Goal: Complete application form

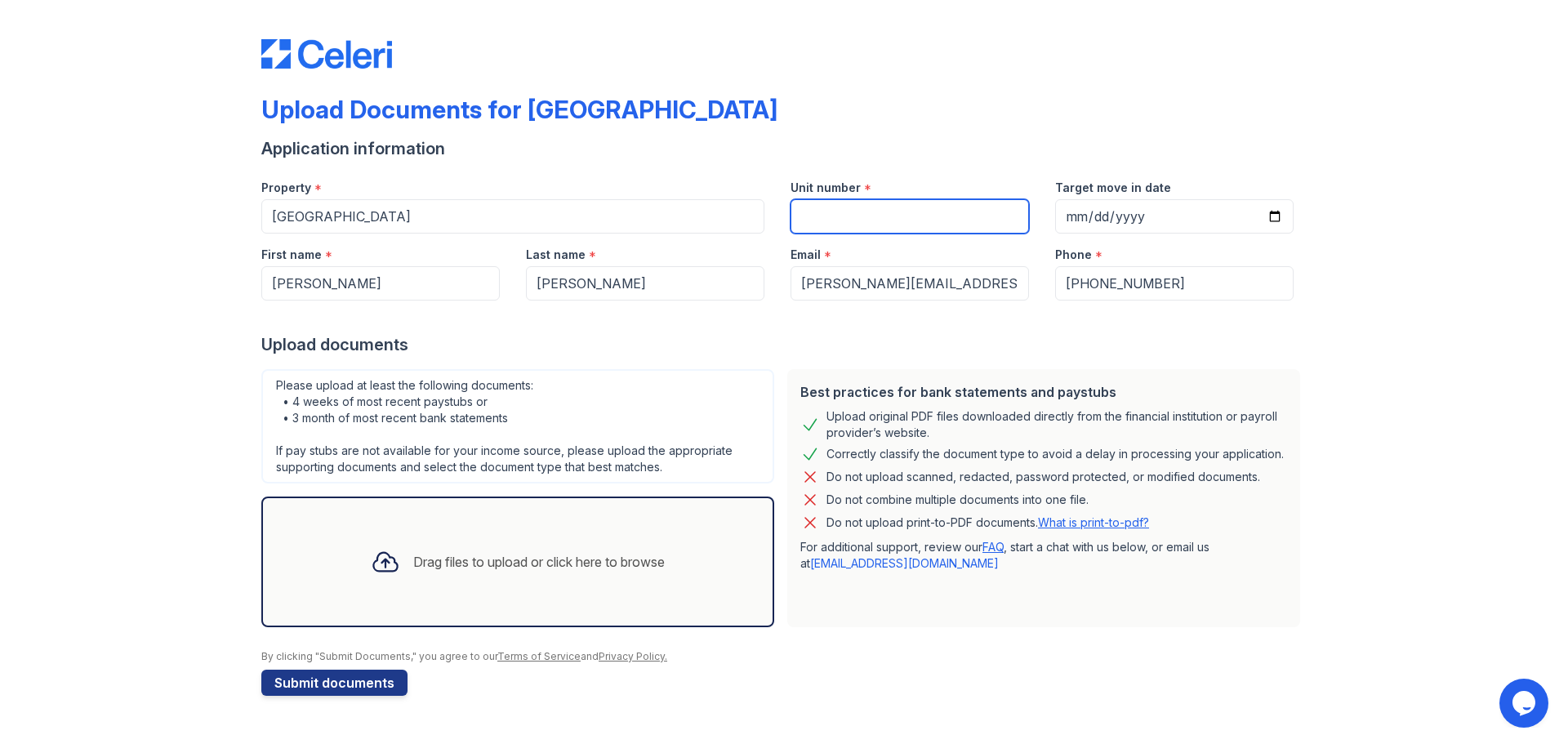
click at [850, 213] on input "Unit number" at bounding box center [910, 216] width 238 height 34
type input "1075"
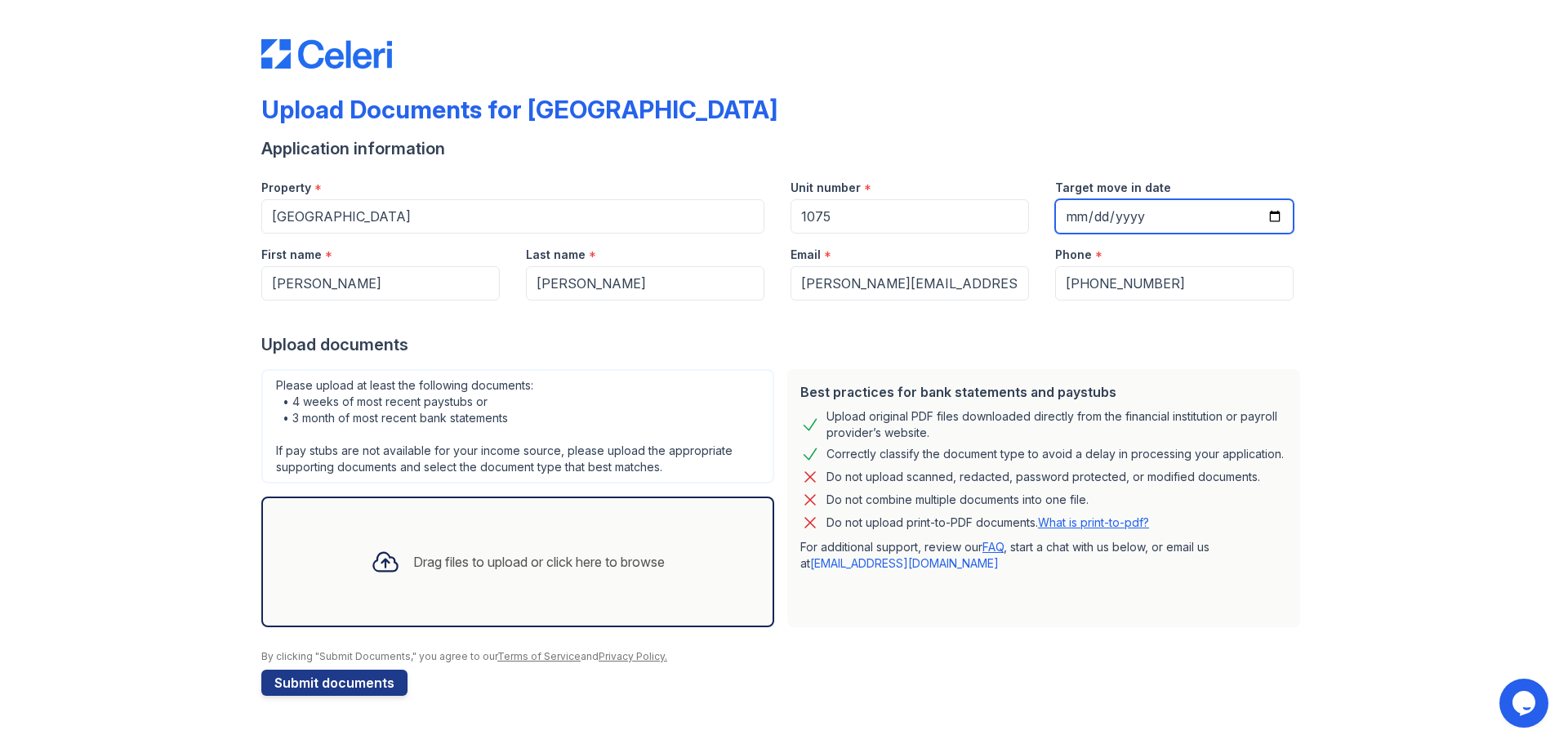
click at [1278, 220] on input "Target move in date" at bounding box center [1175, 216] width 238 height 34
type input "[DATE]"
click at [1307, 340] on div "Upload Documents for Greentree Place Application information Property * Greentr…" at bounding box center [784, 364] width 1516 height 728
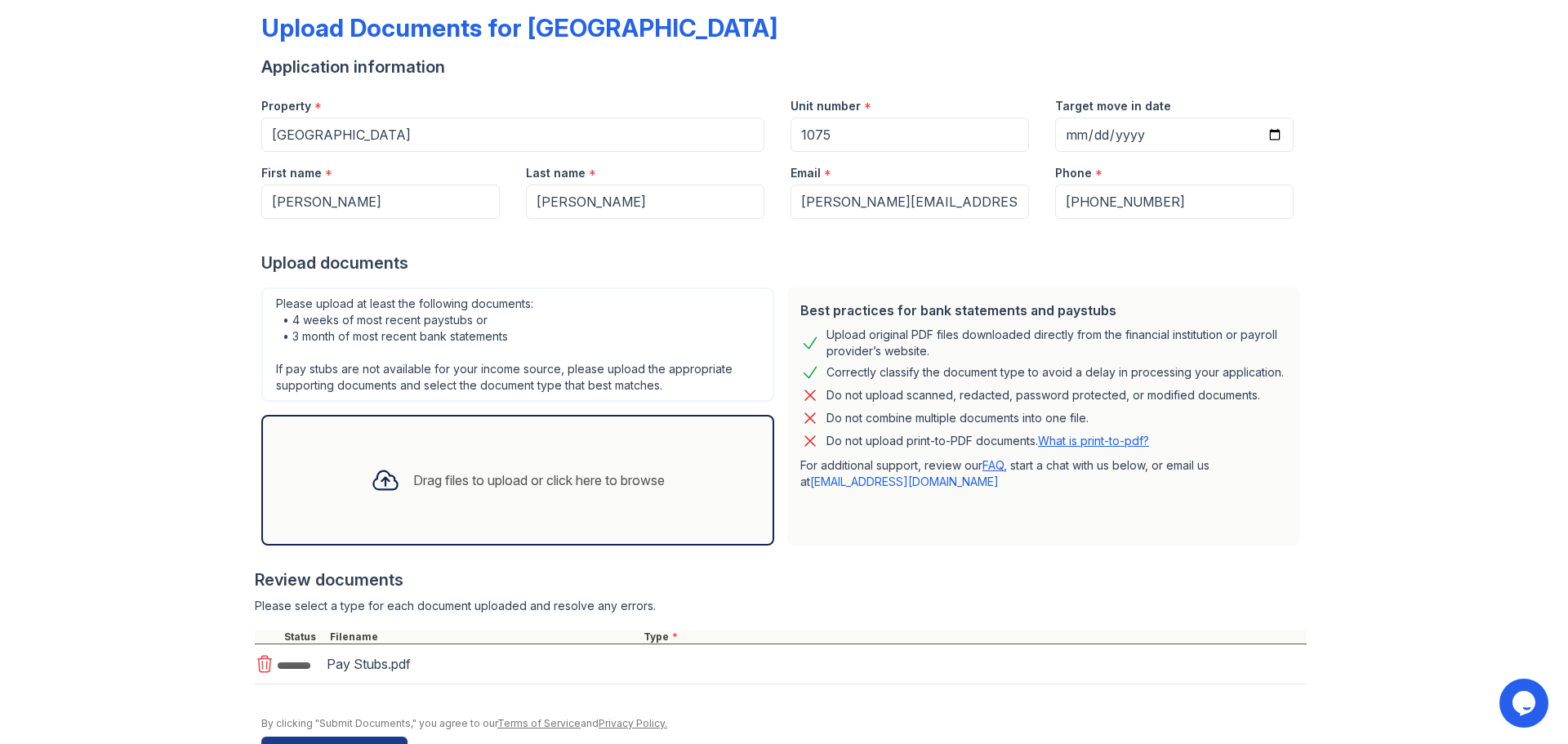
scroll to position [133, 0]
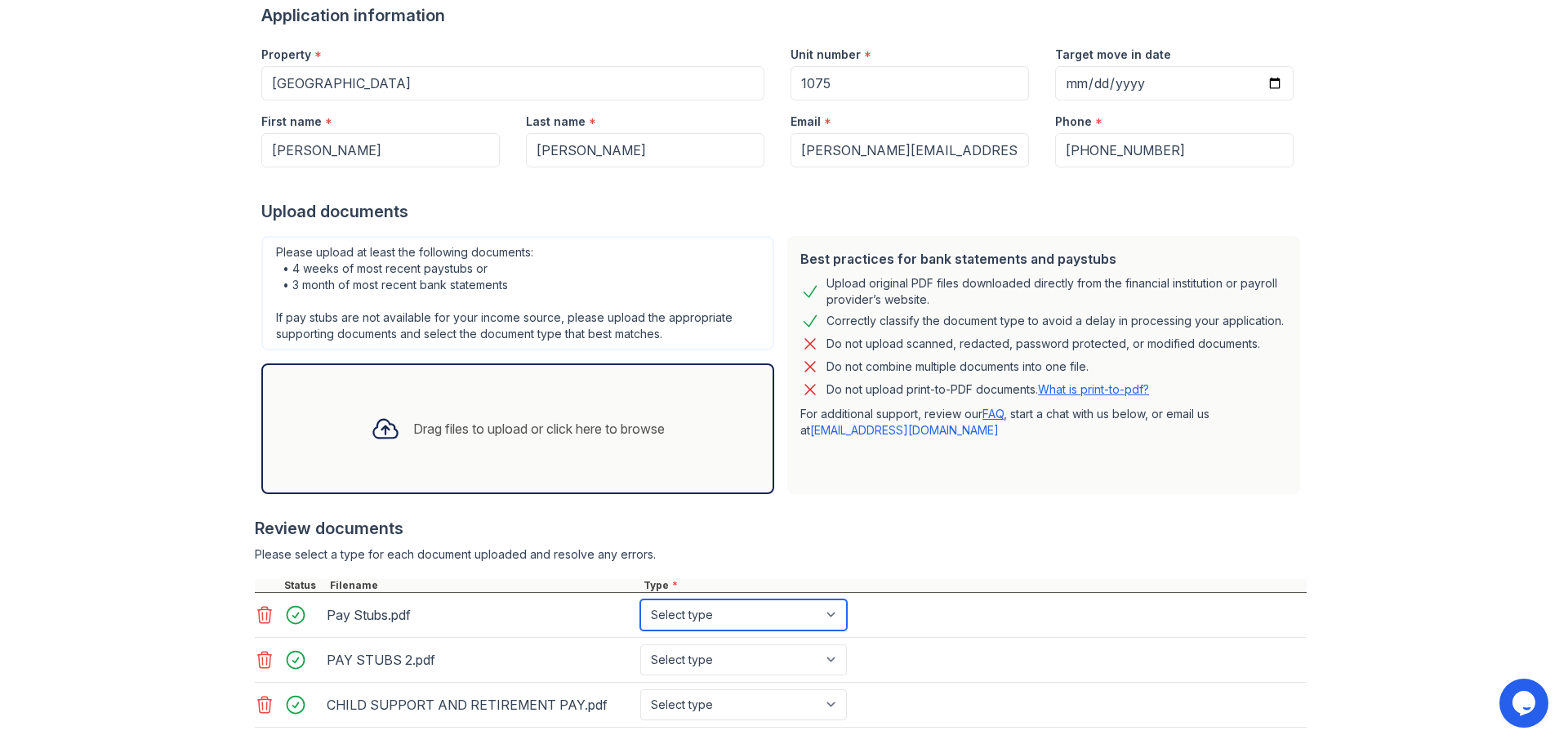
click at [839, 616] on select "Select type Paystub Bank Statement Offer Letter Tax Documents Benefit Award Let…" at bounding box center [743, 614] width 206 height 31
click at [641, 599] on select "Select type Paystub Bank Statement Offer Letter Tax Documents Benefit Award Let…" at bounding box center [743, 614] width 206 height 31
click at [838, 616] on select "Select type Paystub Bank Statement Offer Letter Tax Documents Benefit Award Let…" at bounding box center [743, 614] width 206 height 31
select select "paystub"
click at [641, 599] on select "Select type Paystub Bank Statement Offer Letter Tax Documents Benefit Award Let…" at bounding box center [743, 614] width 206 height 31
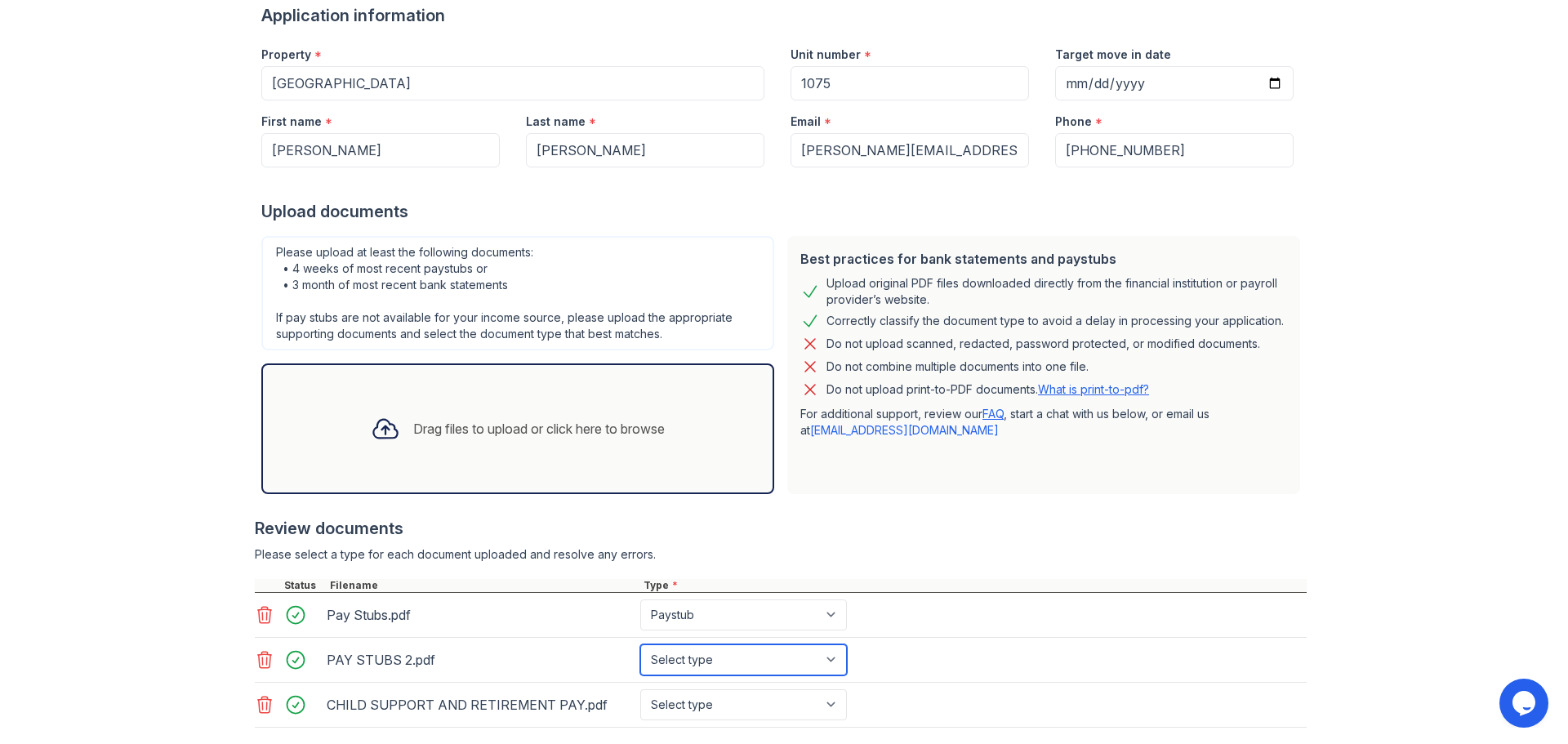
click at [831, 662] on select "Select type Paystub Bank Statement Offer Letter Tax Documents Benefit Award Let…" at bounding box center [743, 660] width 206 height 31
select select "bank_statement"
click at [641, 644] on select "Select type Paystub Bank Statement Offer Letter Tax Documents Benefit Award Let…" at bounding box center [743, 660] width 206 height 31
click at [914, 671] on div "PAY STUBS 2.pdf Select type Paystub Bank Statement Offer Letter Tax Documents B…" at bounding box center [780, 660] width 1051 height 45
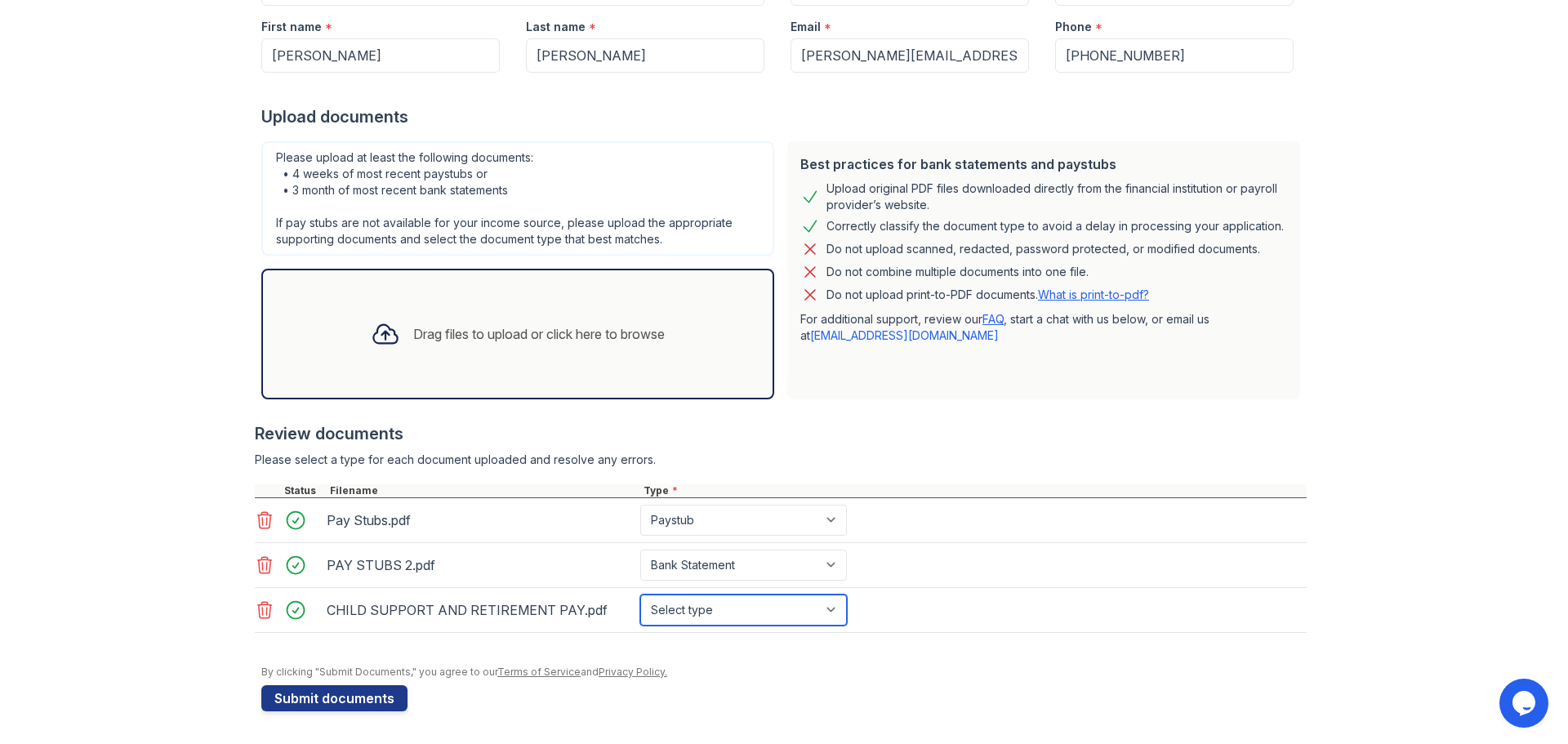
click at [832, 611] on select "Select type Paystub Bank Statement Offer Letter Tax Documents Benefit Award Let…" at bounding box center [743, 609] width 206 height 31
click at [641, 594] on select "Select type Paystub Bank Statement Offer Letter Tax Documents Benefit Award Let…" at bounding box center [743, 609] width 206 height 31
click at [834, 601] on select "Select type Paystub Bank Statement Offer Letter Tax Documents Benefit Award Let…" at bounding box center [743, 609] width 206 height 31
select select "bank_statement"
click at [641, 594] on select "Select type Paystub Bank Statement Offer Letter Tax Documents Benefit Award Let…" at bounding box center [743, 609] width 206 height 31
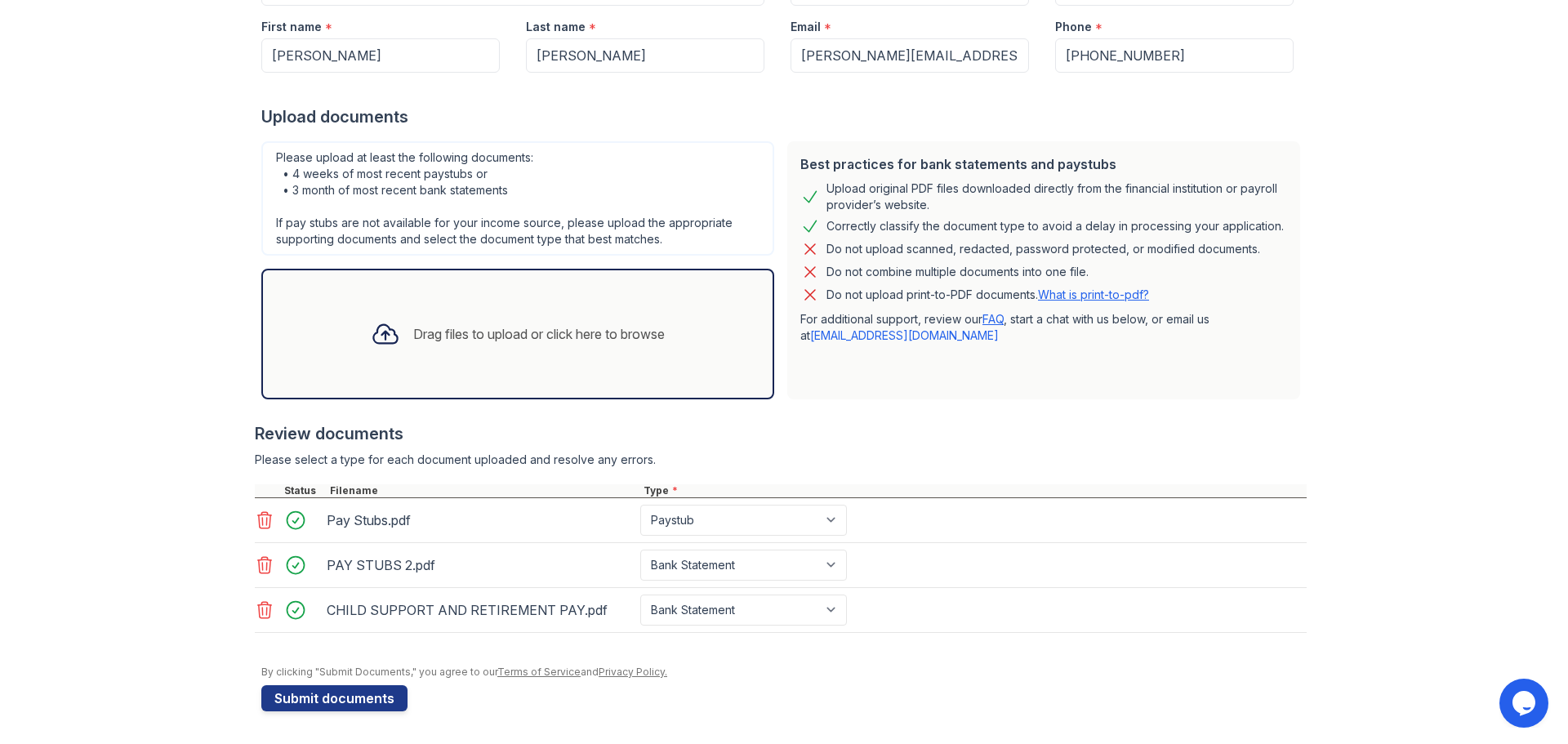
click at [906, 462] on div "Please select a type for each document uploaded and resolve any errors." at bounding box center [780, 459] width 1051 height 16
click at [363, 696] on button "Submit documents" at bounding box center [334, 698] width 146 height 26
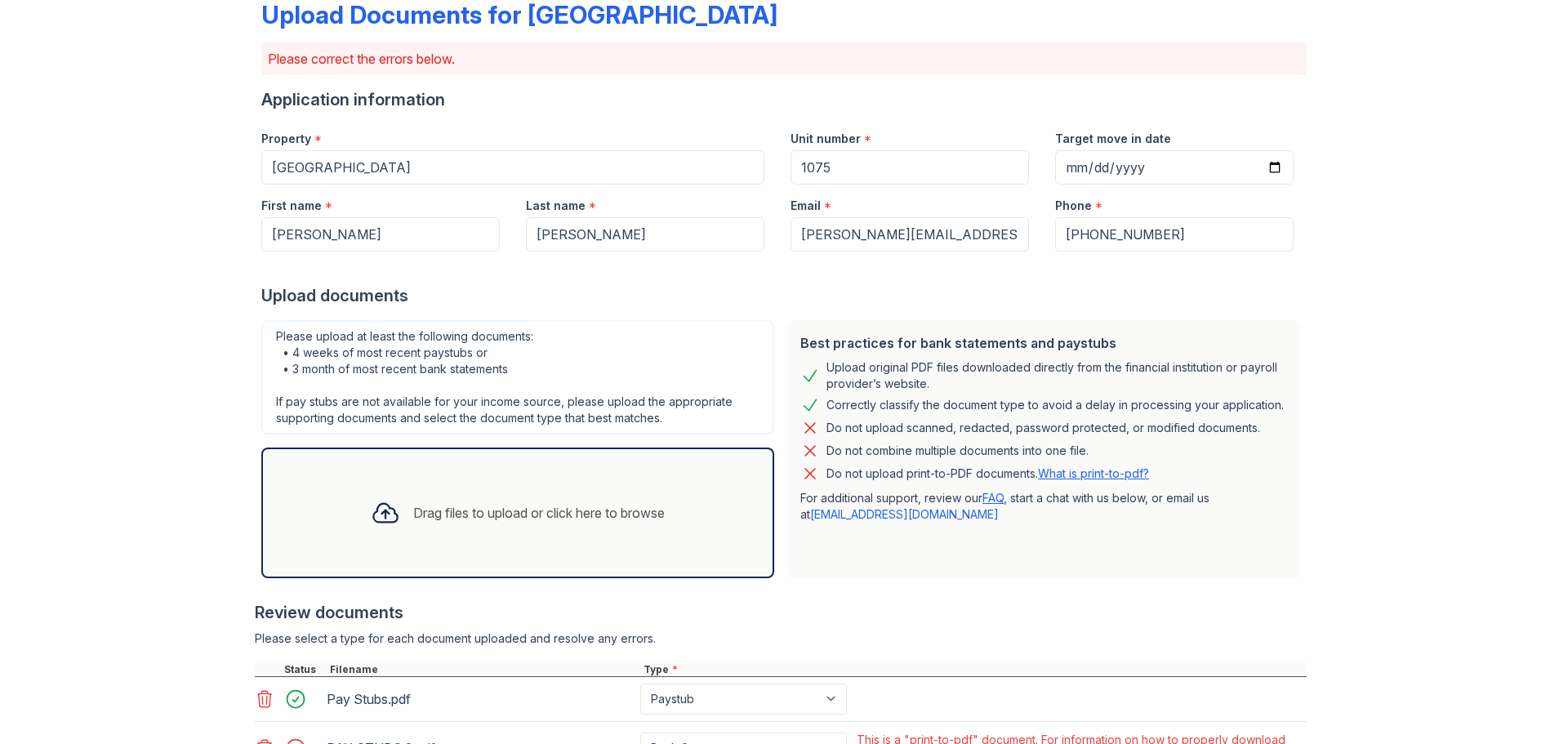
scroll to position [245, 0]
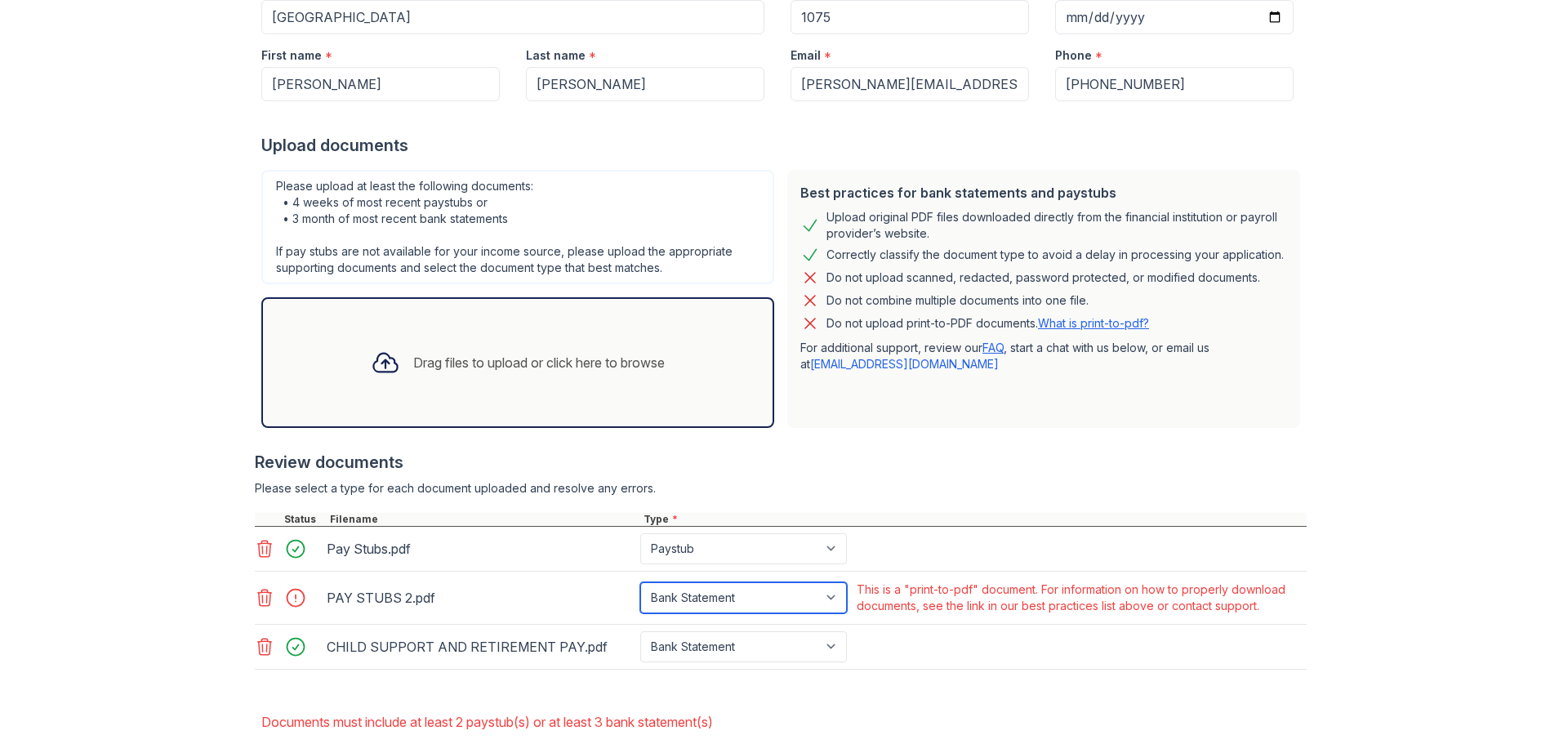
click at [833, 598] on select "Paystub Bank Statement Offer Letter Tax Documents Benefit Award Letter Investme…" at bounding box center [743, 598] width 206 height 31
select select "other"
click at [641, 582] on select "Paystub Bank Statement Offer Letter Tax Documents Benefit Award Letter Investme…" at bounding box center [743, 598] width 206 height 31
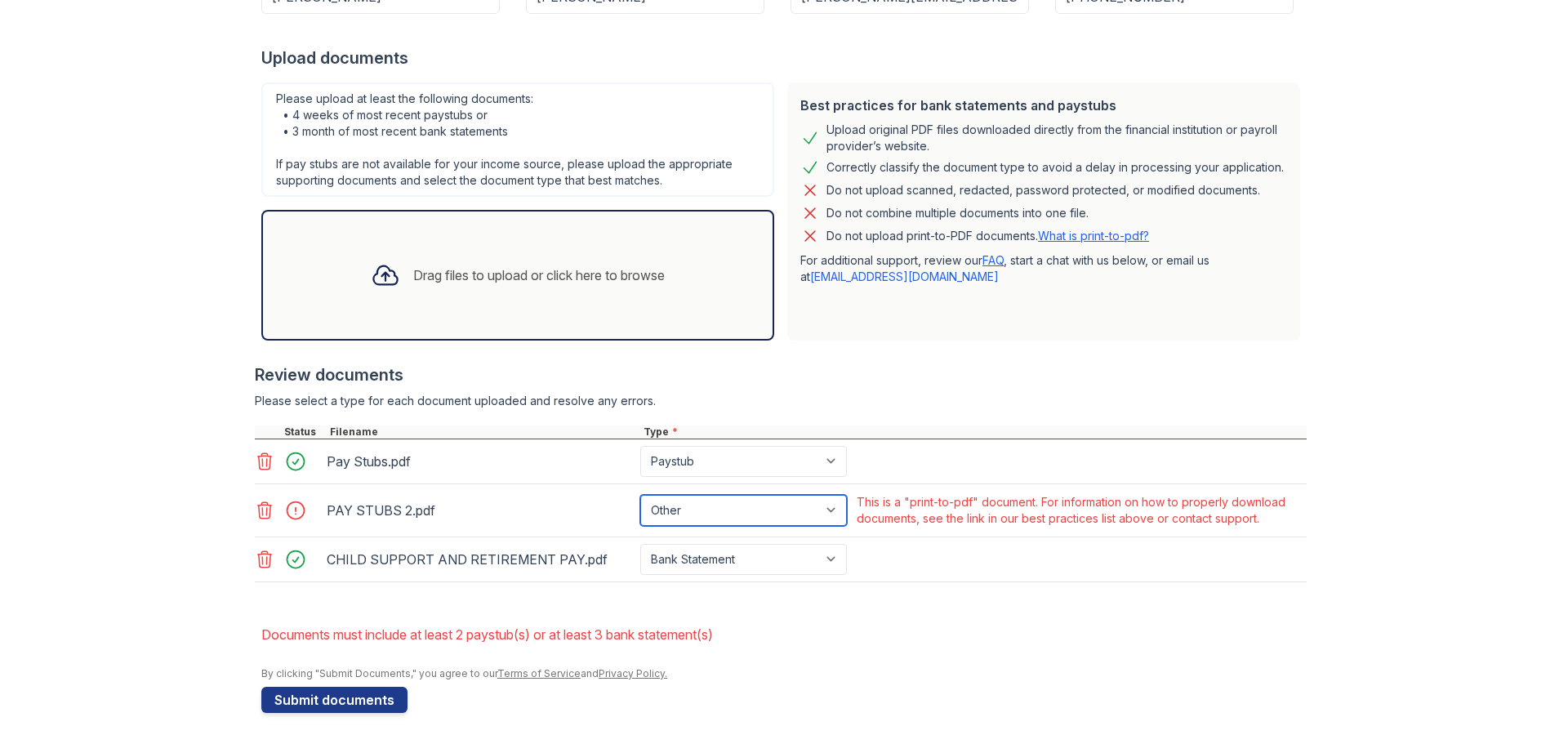
scroll to position [334, 0]
click at [351, 698] on button "Submit documents" at bounding box center [334, 698] width 146 height 26
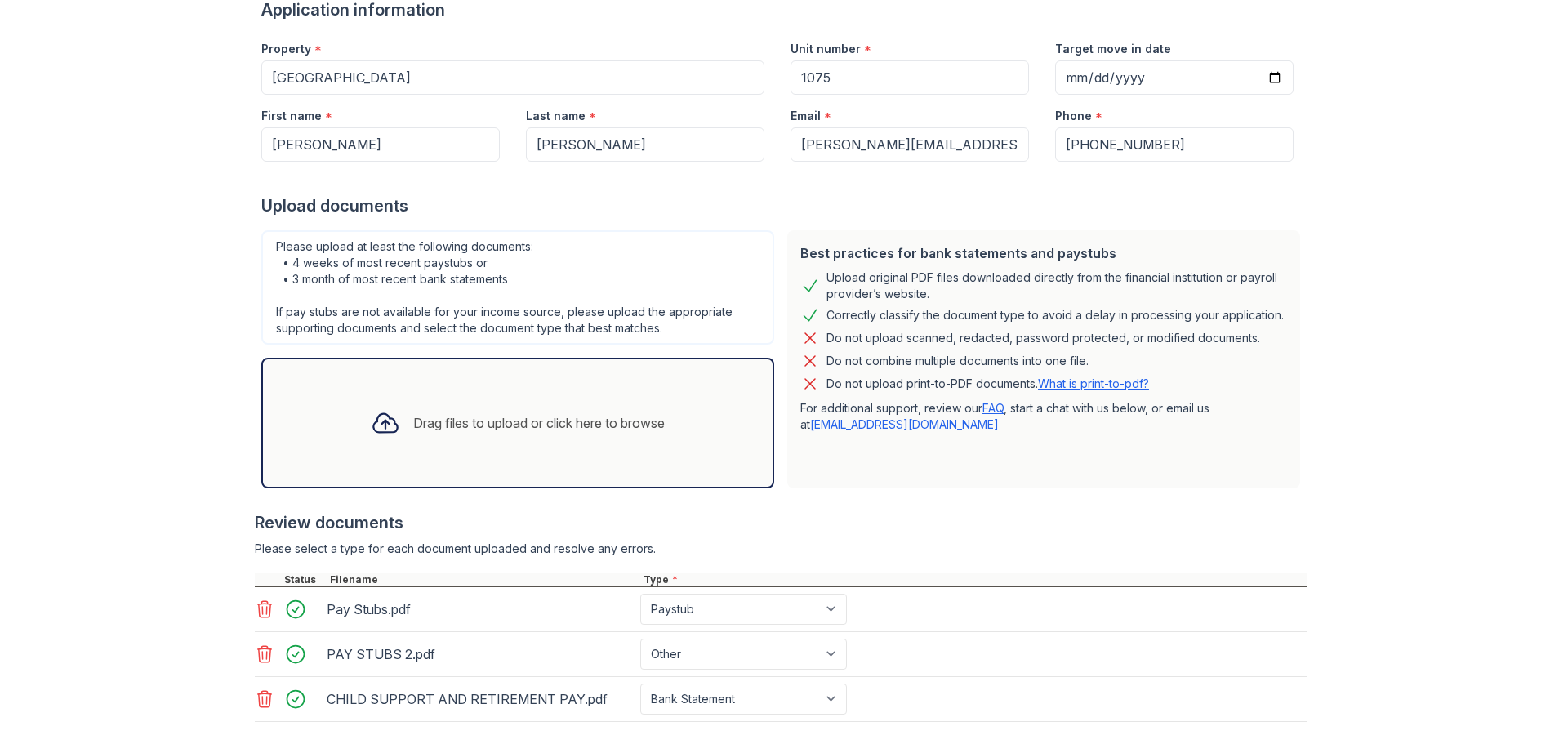
scroll to position [326, 0]
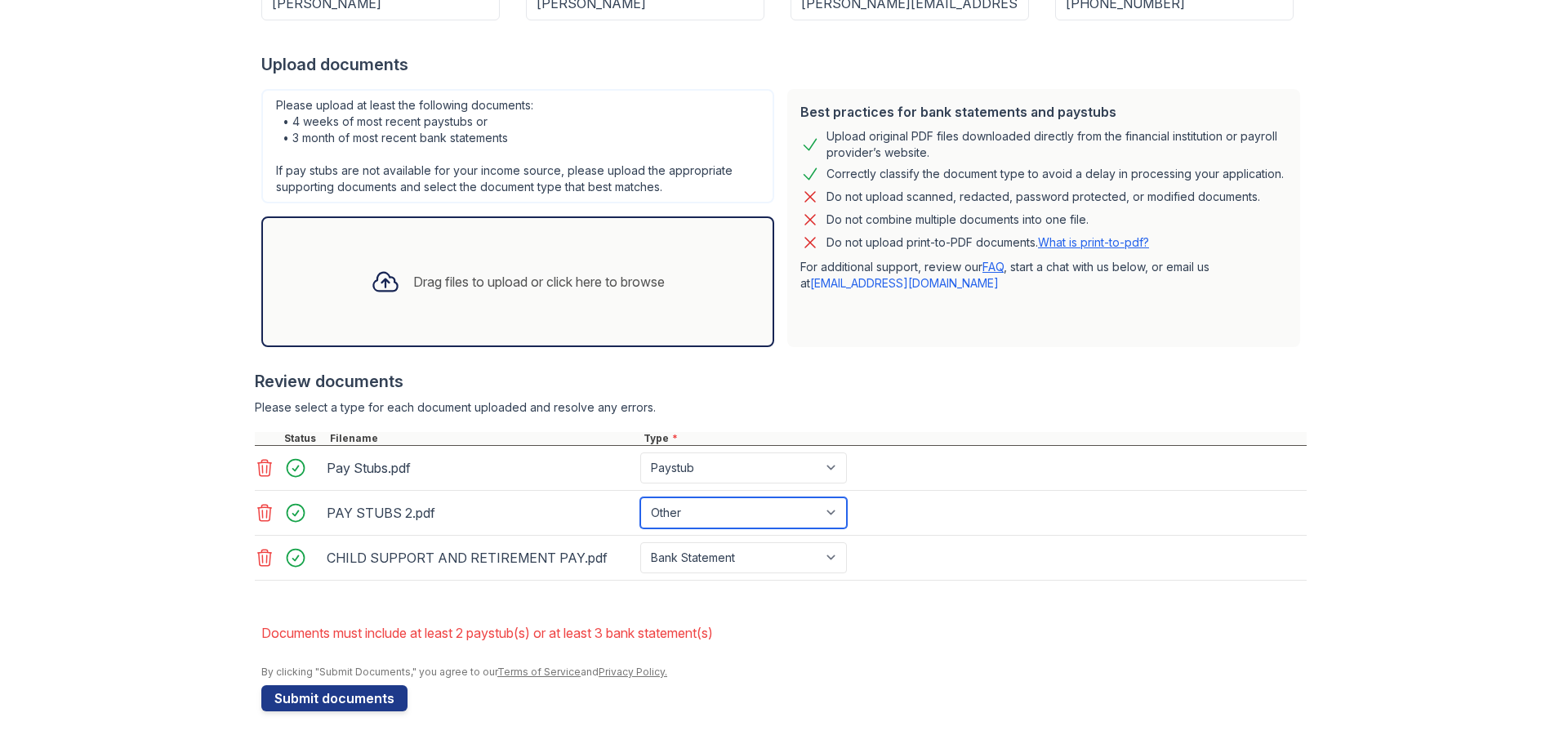
click at [833, 511] on select "Paystub Bank Statement Offer Letter Tax Documents Benefit Award Letter Investme…" at bounding box center [743, 512] width 206 height 31
select select "paystub"
click at [641, 497] on select "Paystub Bank Statement Offer Letter Tax Documents Benefit Award Letter Investme…" at bounding box center [743, 512] width 206 height 31
click at [844, 610] on form "Application information Property * Greentree Place Unit number * 1075 Target mo…" at bounding box center [784, 284] width 1045 height 853
click at [302, 698] on button "Submit documents" at bounding box center [334, 698] width 146 height 26
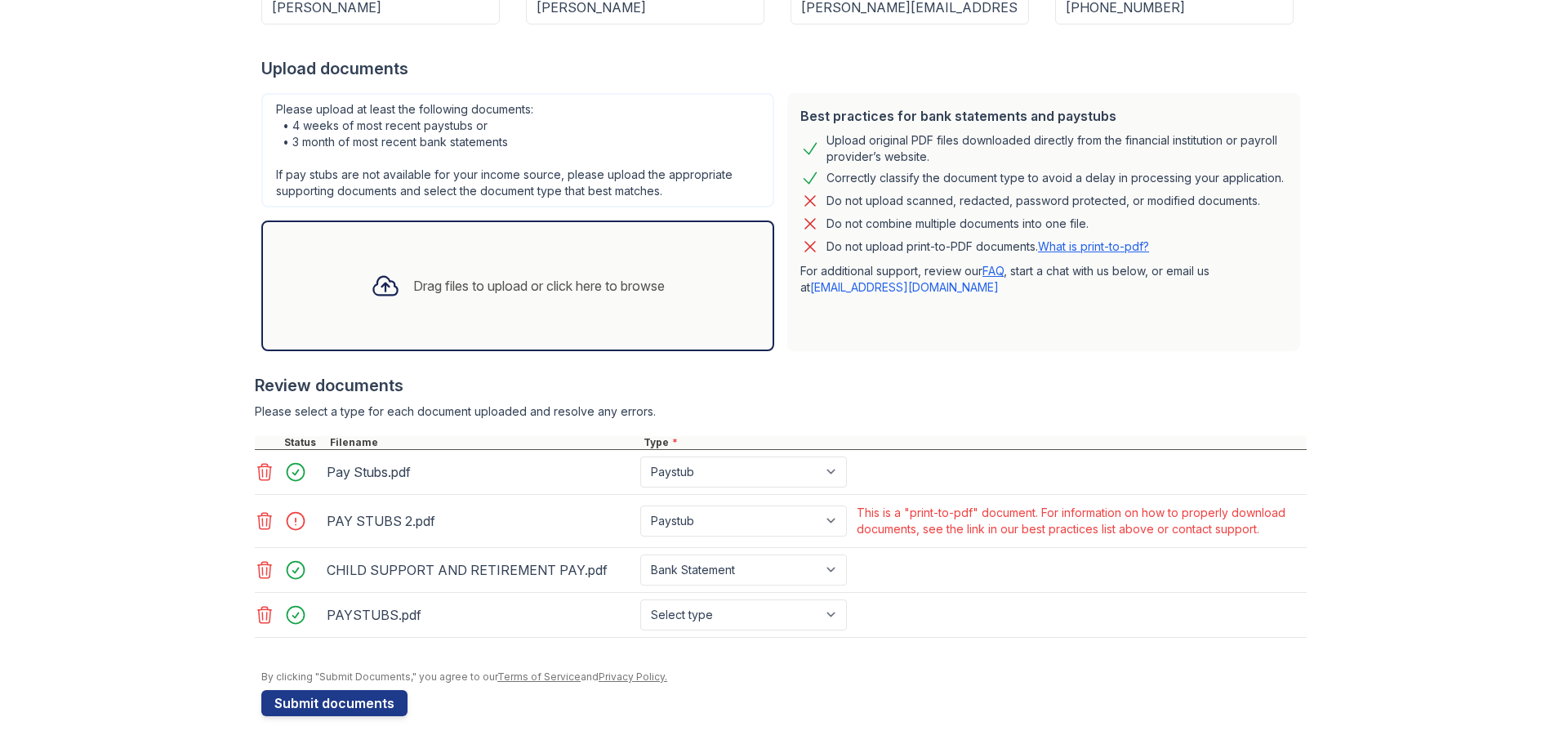
scroll to position [326, 0]
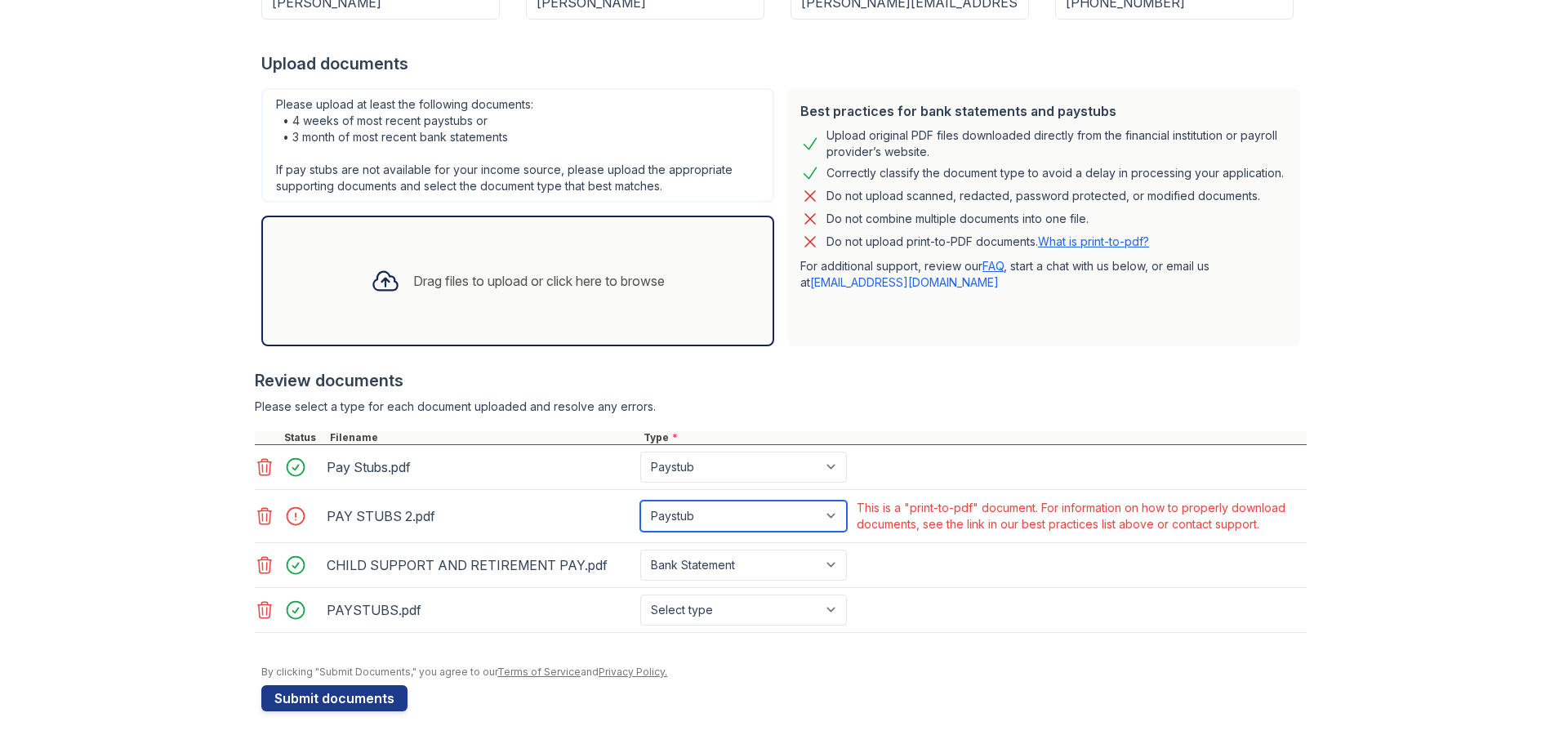
click at [824, 521] on select "Paystub Bank Statement Offer Letter Tax Documents Benefit Award Letter Investme…" at bounding box center [743, 515] width 206 height 31
select select "other"
click at [641, 500] on select "Paystub Bank Statement Offer Letter Tax Documents Benefit Award Letter Investme…" at bounding box center [743, 515] width 206 height 31
click at [1094, 645] on div at bounding box center [780, 640] width 1051 height 16
click at [262, 517] on icon at bounding box center [265, 515] width 19 height 19
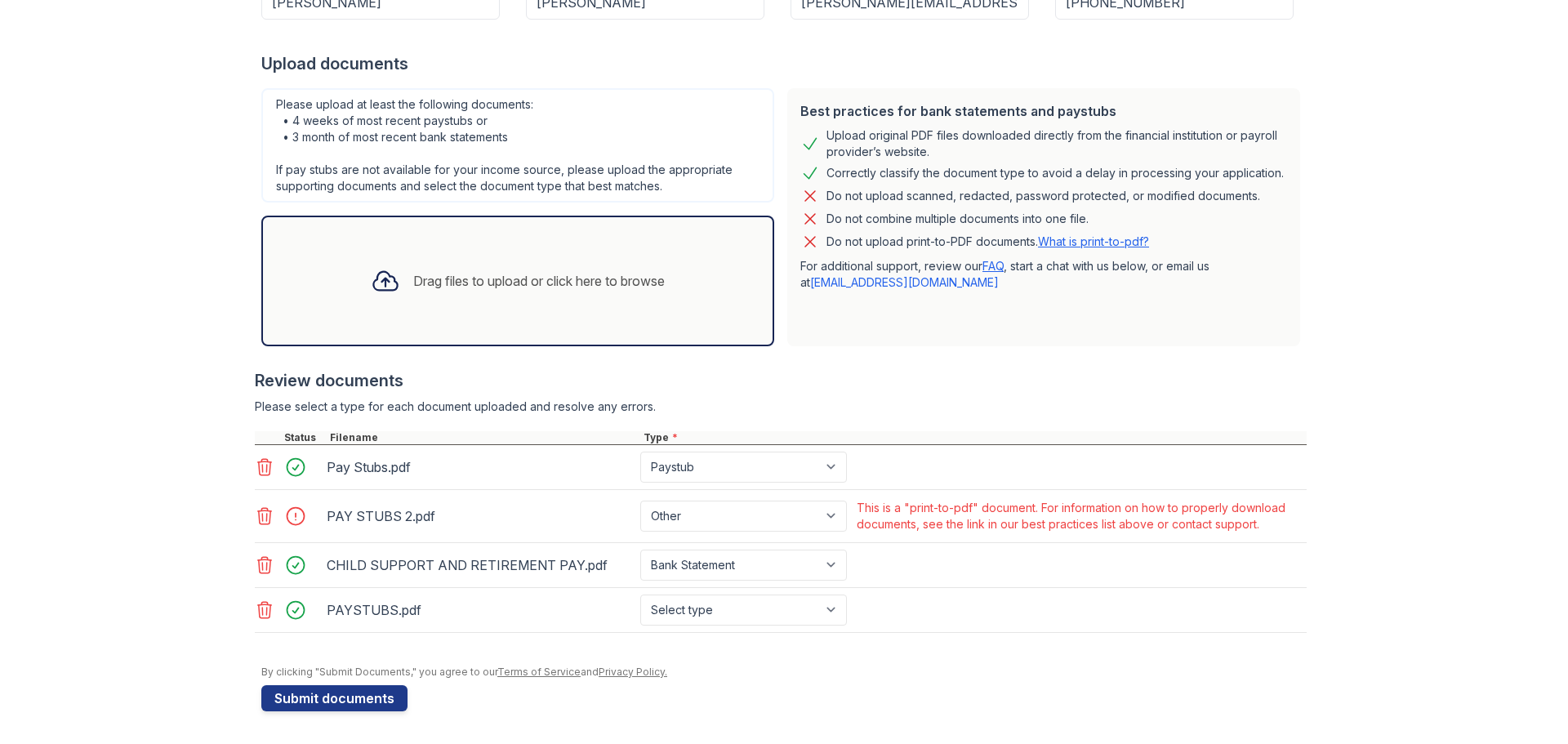
scroll to position [273, 0]
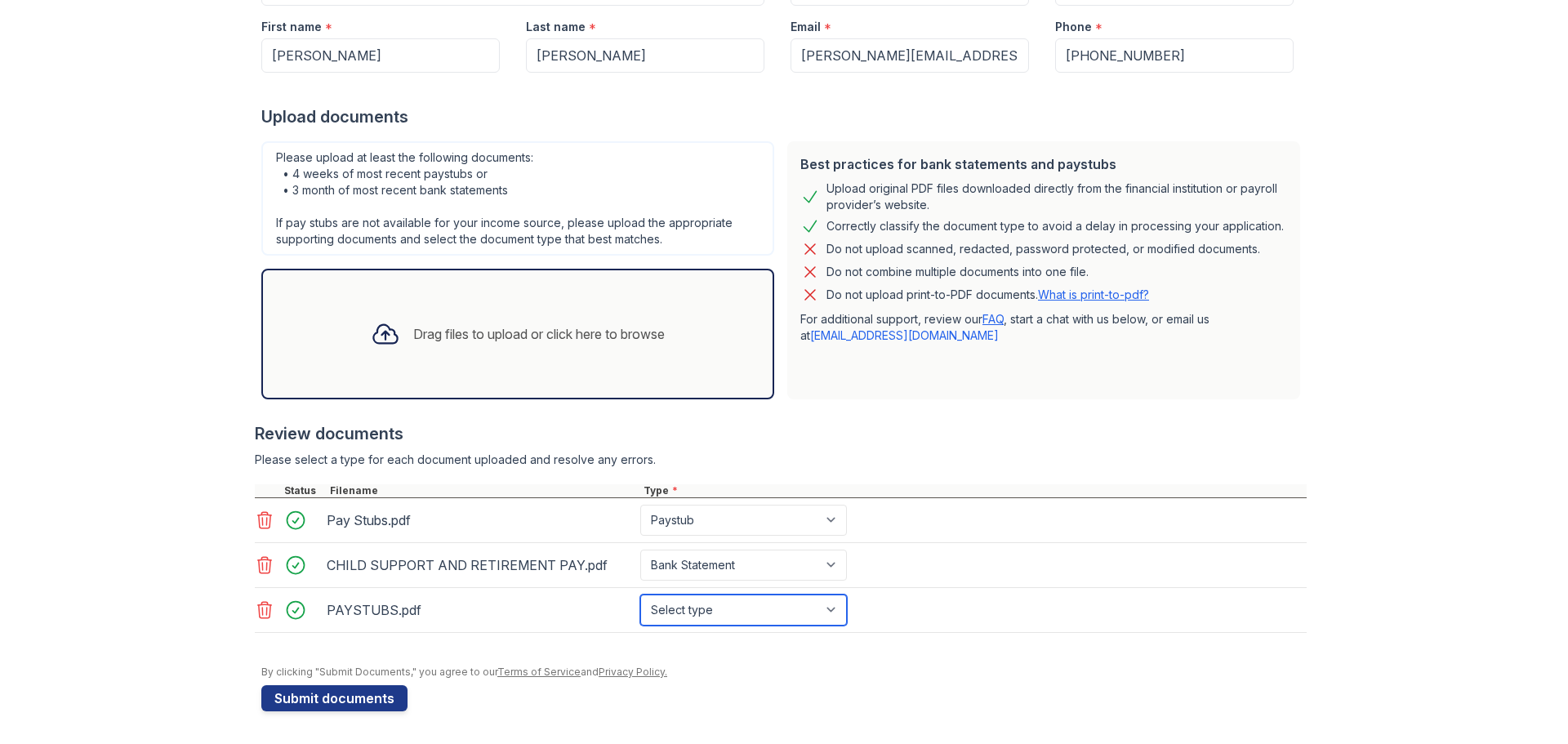
click at [833, 609] on select "Select type Paystub Bank Statement Offer Letter Tax Documents Benefit Award Let…" at bounding box center [743, 609] width 206 height 31
select select "paystub"
click at [641, 594] on select "Select type Paystub Bank Statement Offer Letter Tax Documents Benefit Award Let…" at bounding box center [743, 609] width 206 height 31
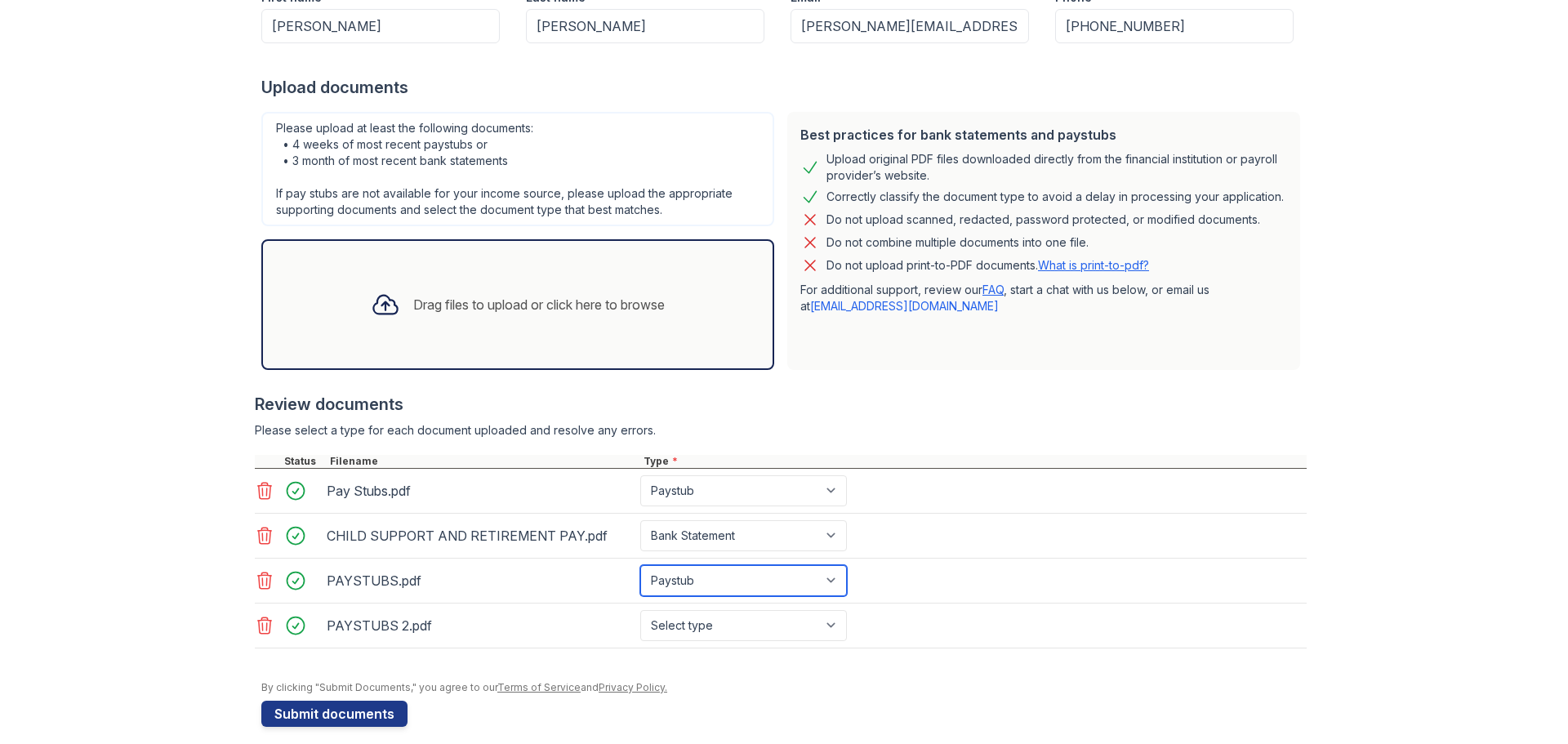
scroll to position [319, 0]
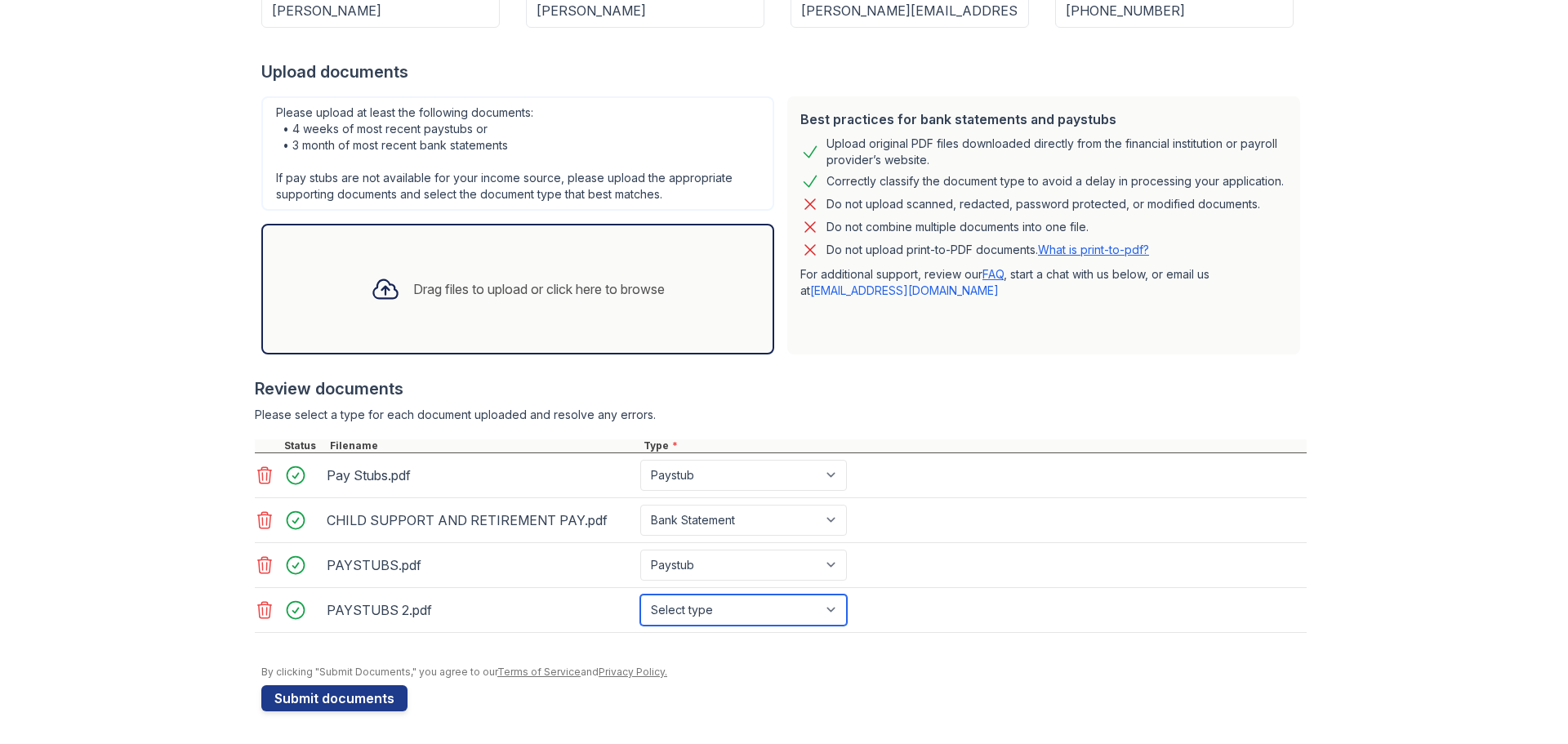
click at [818, 597] on select "Select type Paystub Bank Statement Offer Letter Tax Documents Benefit Award Let…" at bounding box center [743, 609] width 206 height 31
select select "paystub"
click at [641, 594] on select "Select type Paystub Bank Statement Offer Letter Tax Documents Benefit Award Let…" at bounding box center [743, 609] width 206 height 31
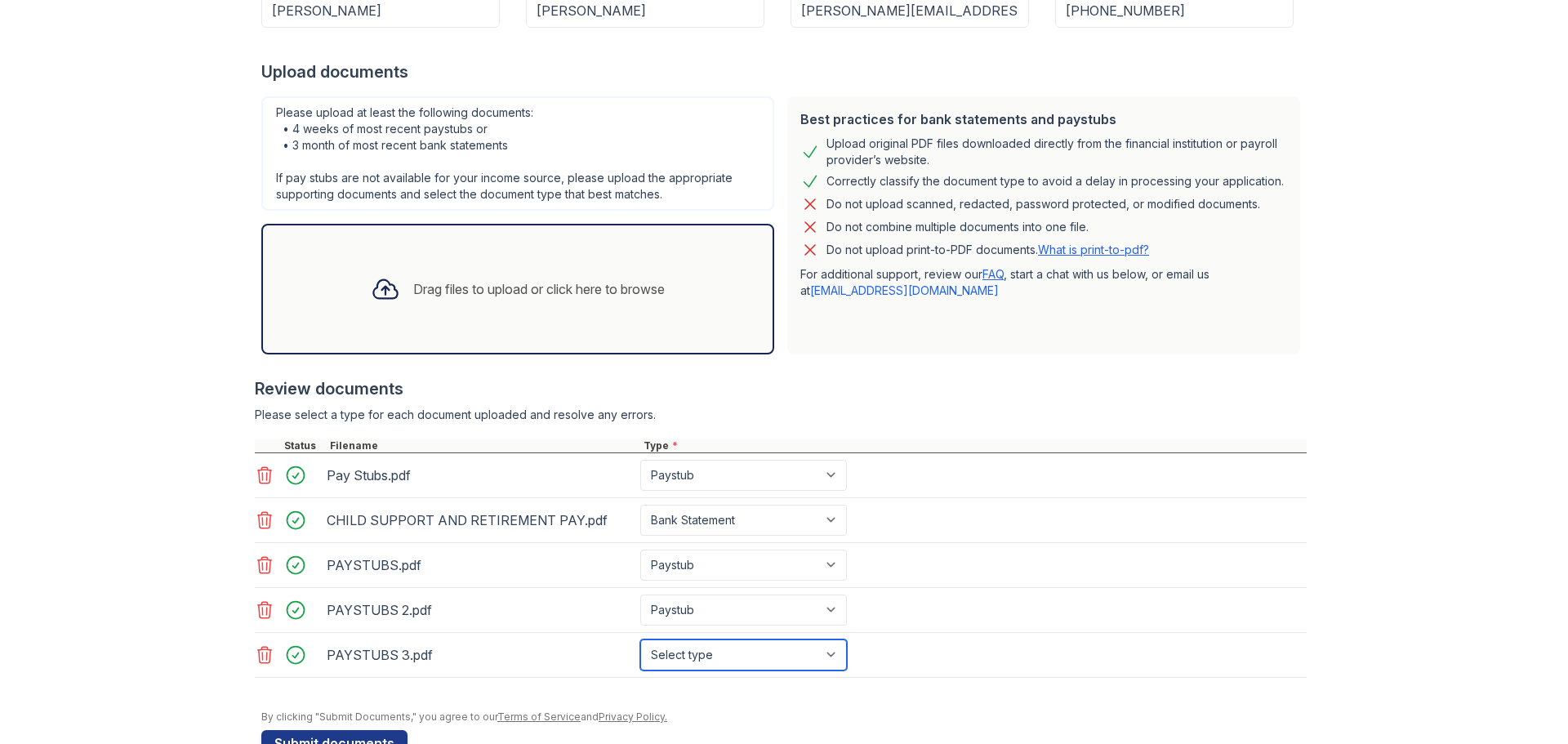
click at [830, 656] on select "Select type Paystub Bank Statement Offer Letter Tax Documents Benefit Award Let…" at bounding box center [743, 655] width 206 height 31
select select "paystub"
click at [641, 639] on select "Select type Paystub Bank Statement Offer Letter Tax Documents Benefit Award Let…" at bounding box center [743, 655] width 206 height 31
click at [168, 523] on div "Upload Documents for Greentree Place Please correct the errors below. Applicati…" at bounding box center [784, 234] width 1516 height 1106
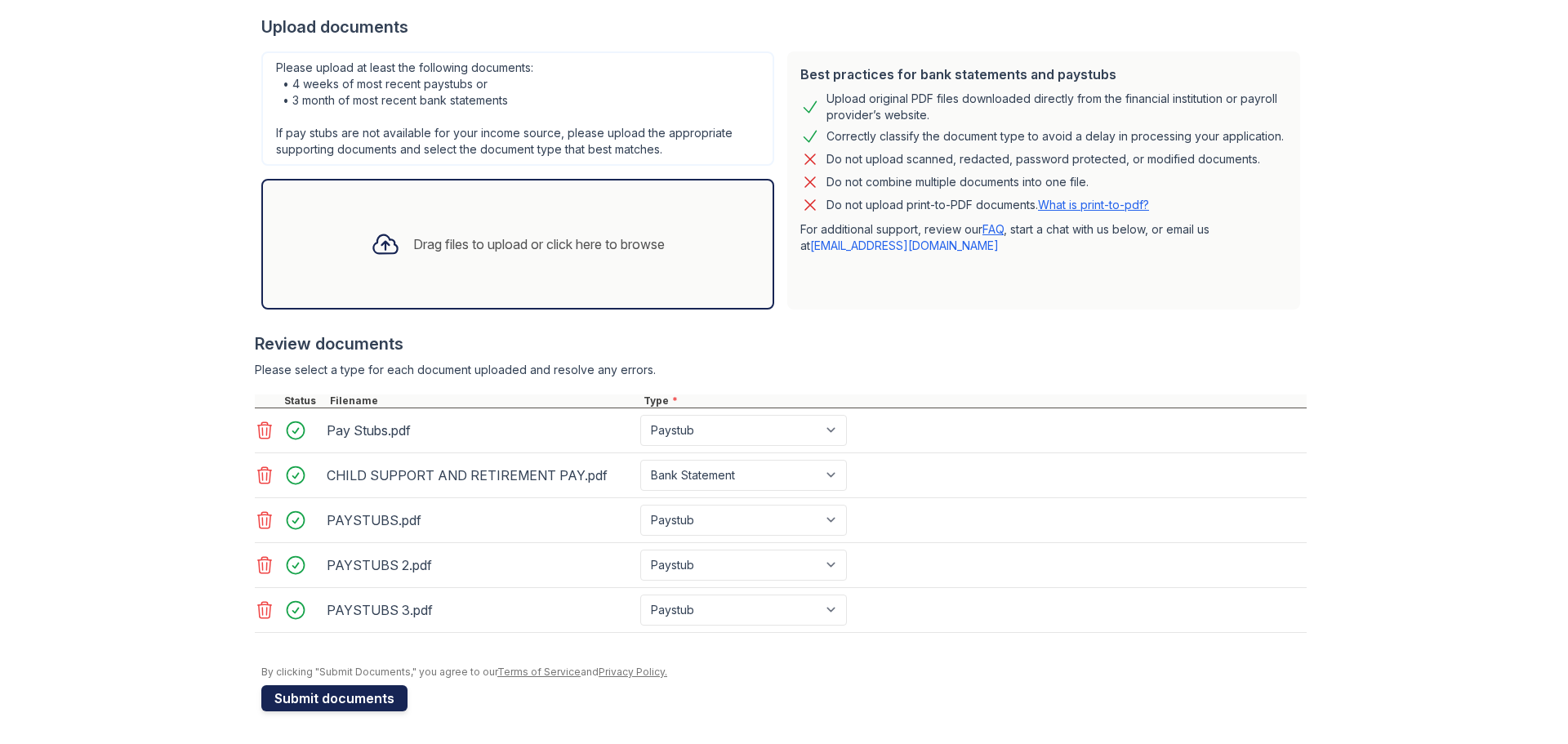
click at [337, 696] on button "Submit documents" at bounding box center [334, 698] width 146 height 26
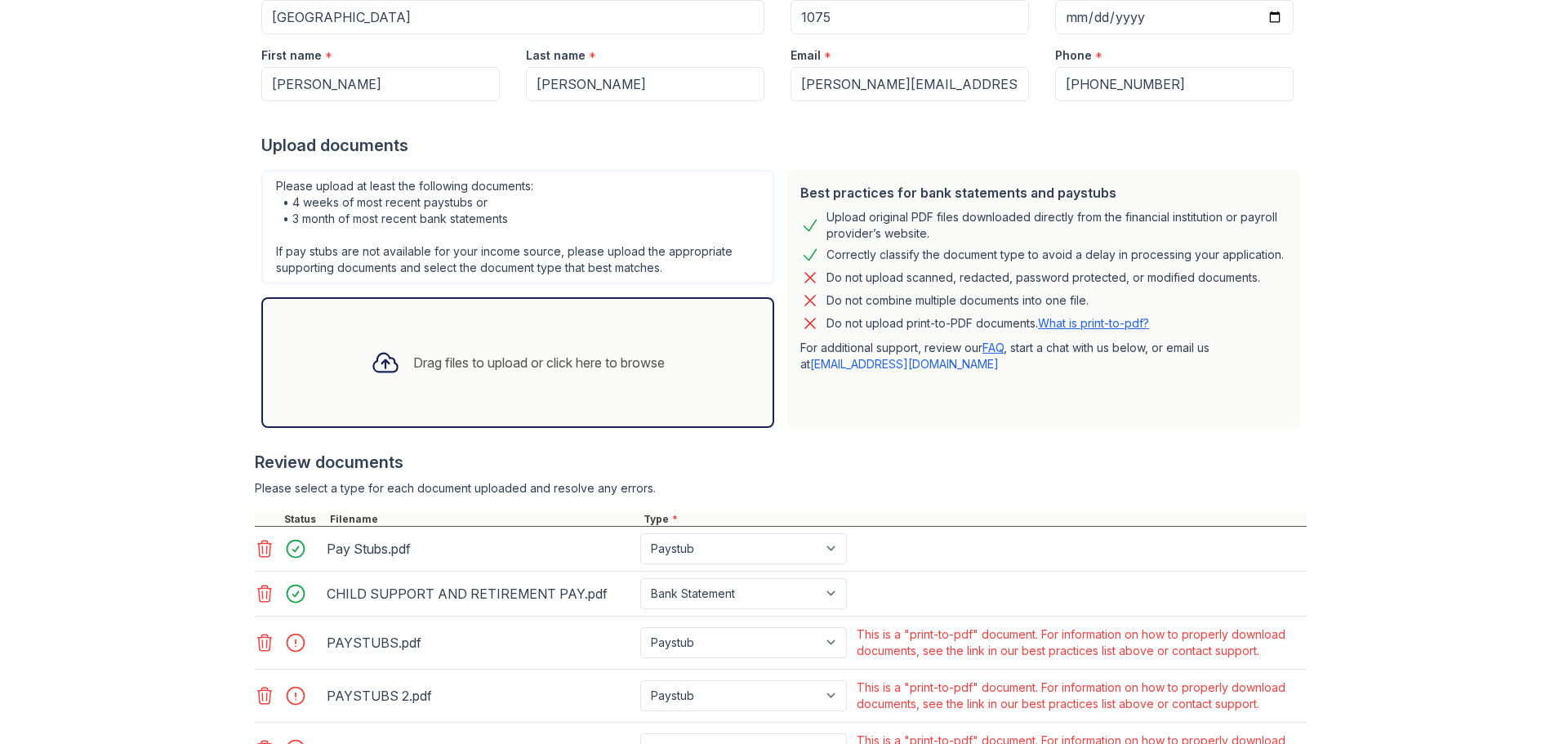
scroll to position [388, 0]
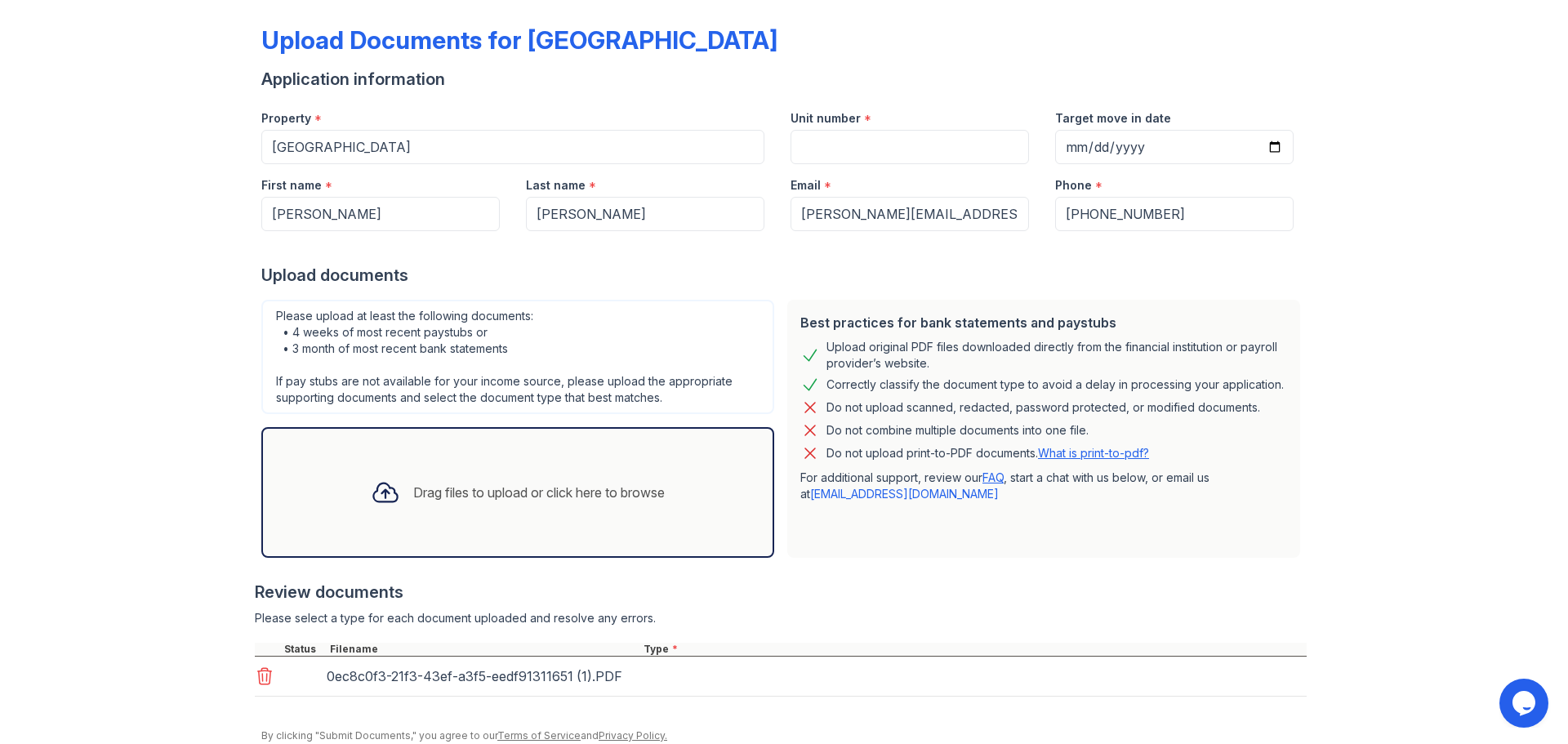
scroll to position [133, 0]
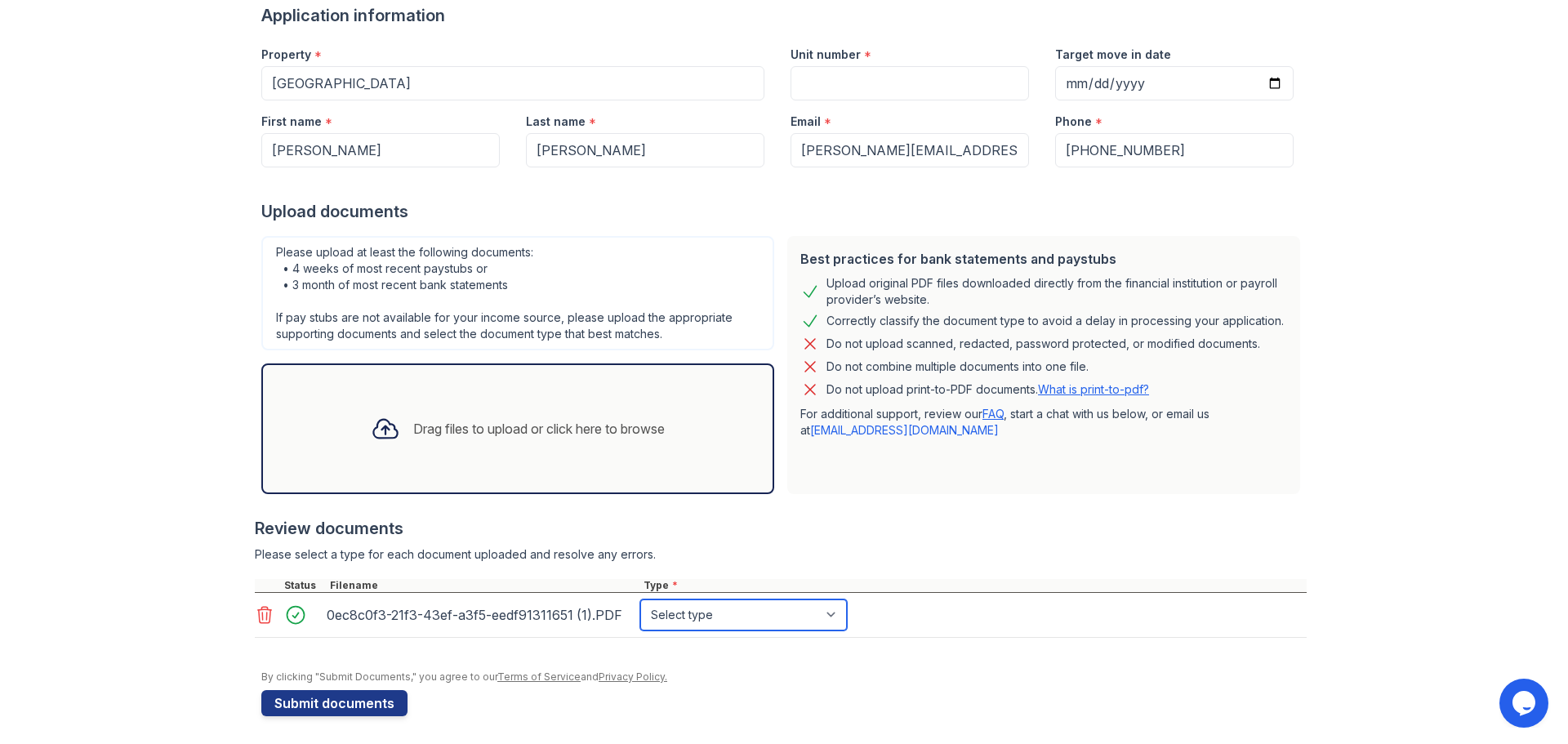
click at [830, 614] on select "Select type Paystub Bank Statement Offer Letter Tax Documents Benefit Award Let…" at bounding box center [743, 614] width 206 height 31
select select "offer_letter"
click at [641, 599] on select "Select type Paystub Bank Statement Offer Letter Tax Documents Benefit Award Let…" at bounding box center [743, 614] width 206 height 31
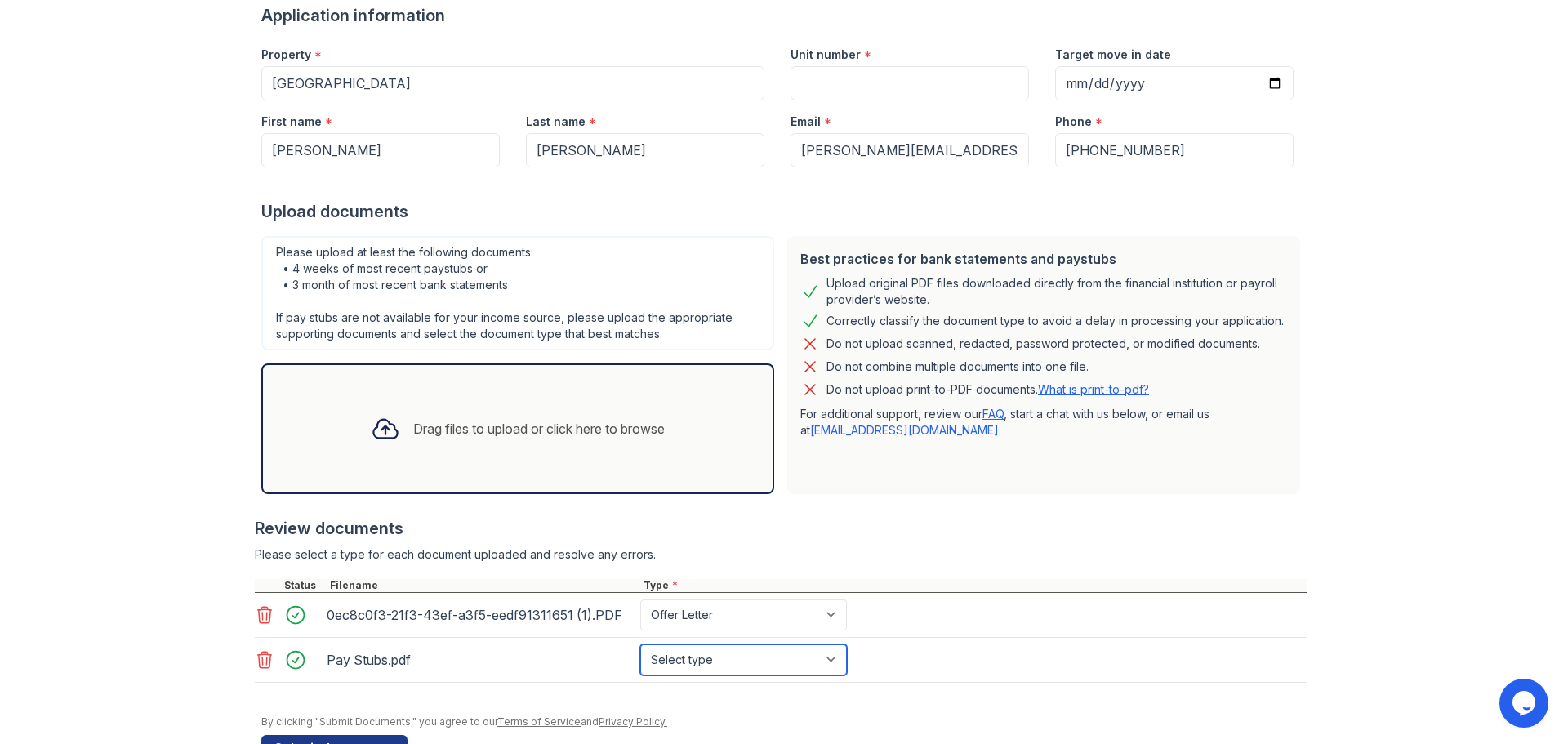
click at [831, 657] on select "Select type Paystub Bank Statement Offer Letter Tax Documents Benefit Award Let…" at bounding box center [743, 660] width 206 height 31
select select "paystub"
click at [641, 644] on select "Select type Paystub Bank Statement Offer Letter Tax Documents Benefit Award Let…" at bounding box center [743, 660] width 206 height 31
click at [1036, 655] on div "Pay Stubs.pdf Select type Paystub Bank Statement Offer Letter Tax Documents Ben…" at bounding box center [780, 660] width 1051 height 45
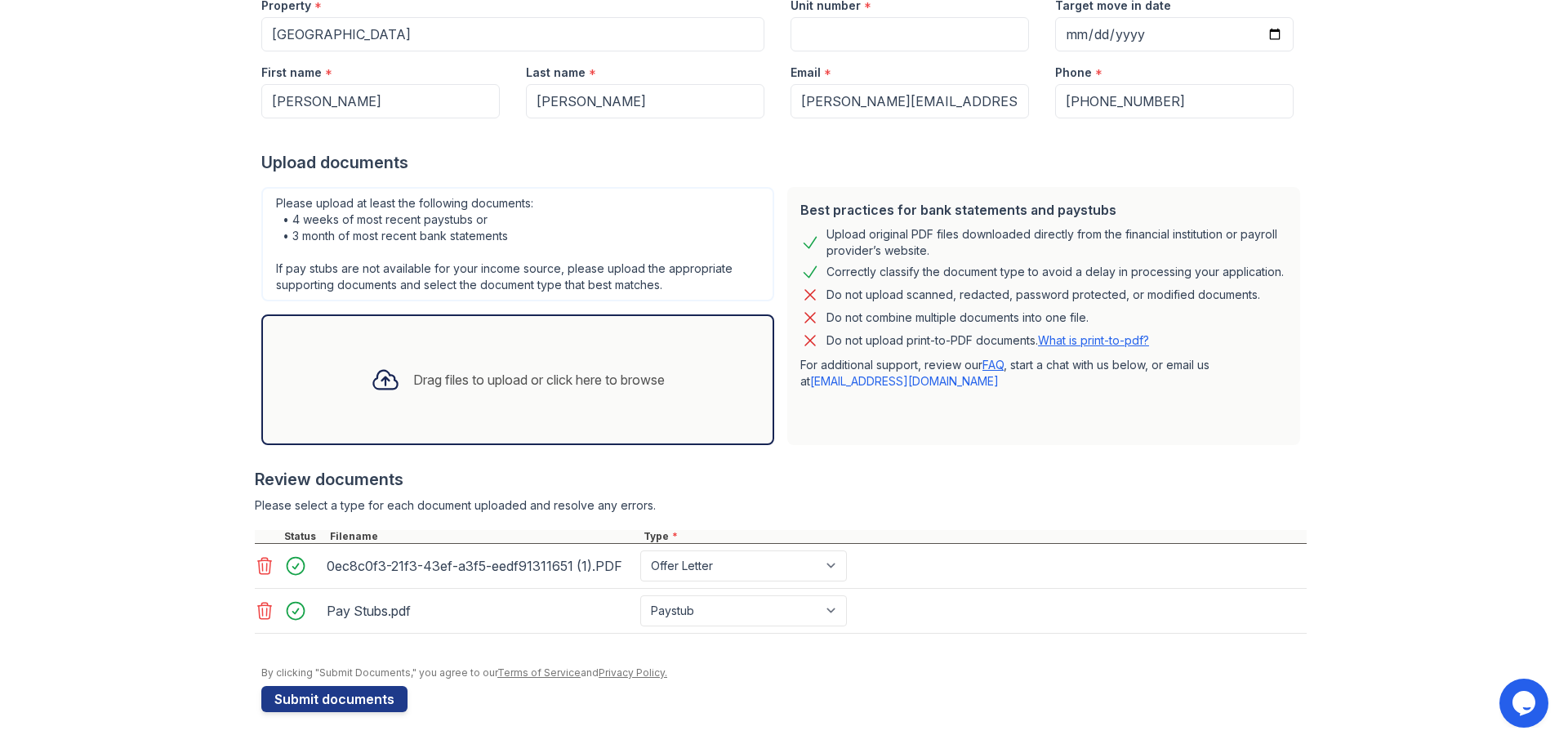
scroll to position [183, 0]
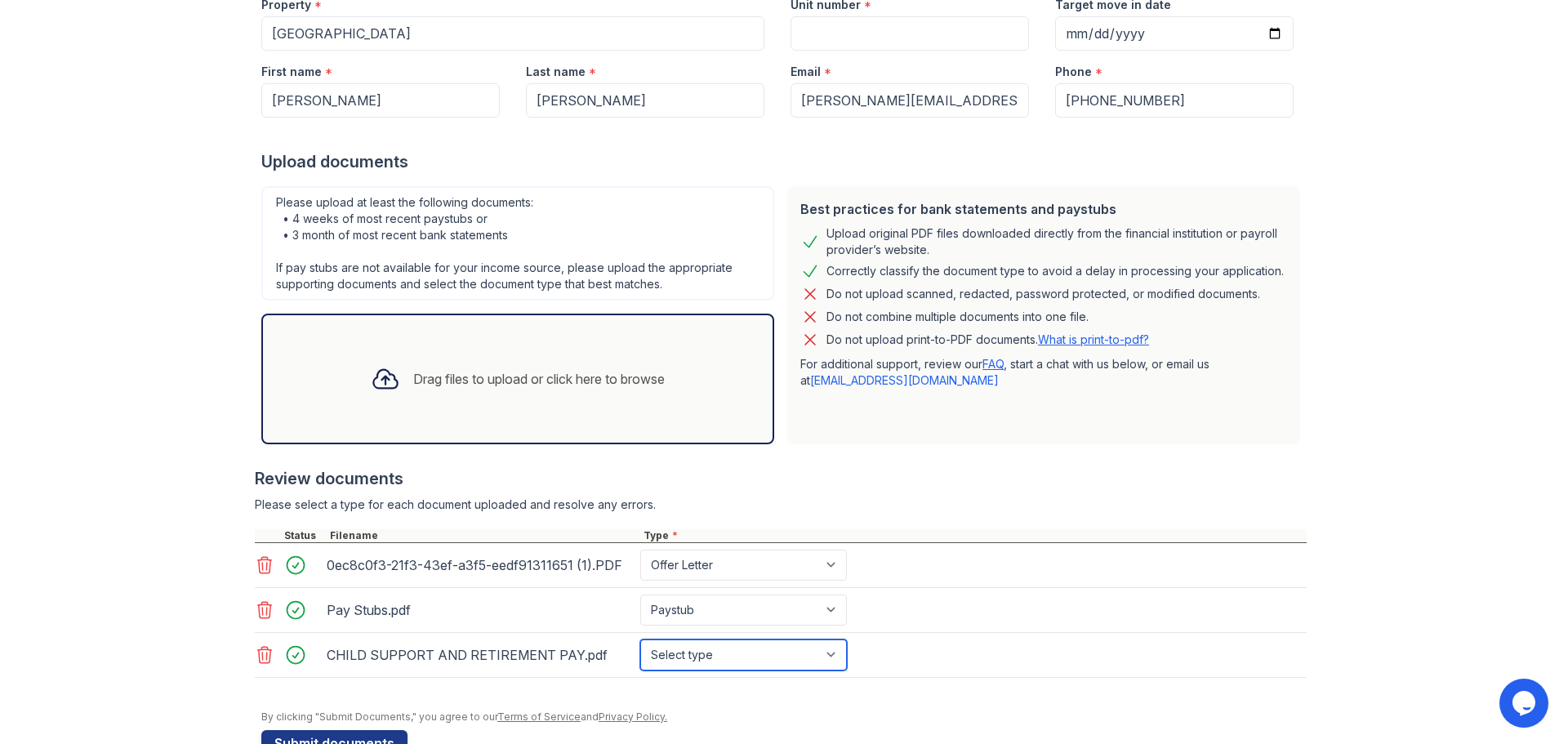
click at [835, 666] on select "Select type Paystub Bank Statement Offer Letter Tax Documents Benefit Award Let…" at bounding box center [743, 655] width 206 height 31
click at [641, 639] on select "Select type Paystub Bank Statement Offer Letter Tax Documents Benefit Award Let…" at bounding box center [743, 655] width 206 height 31
click at [832, 651] on select "Select type Paystub Bank Statement Offer Letter Tax Documents Benefit Award Let…" at bounding box center [743, 655] width 206 height 31
select select "bank_statement"
click at [641, 639] on select "Select type Paystub Bank Statement Offer Letter Tax Documents Benefit Award Let…" at bounding box center [743, 655] width 206 height 31
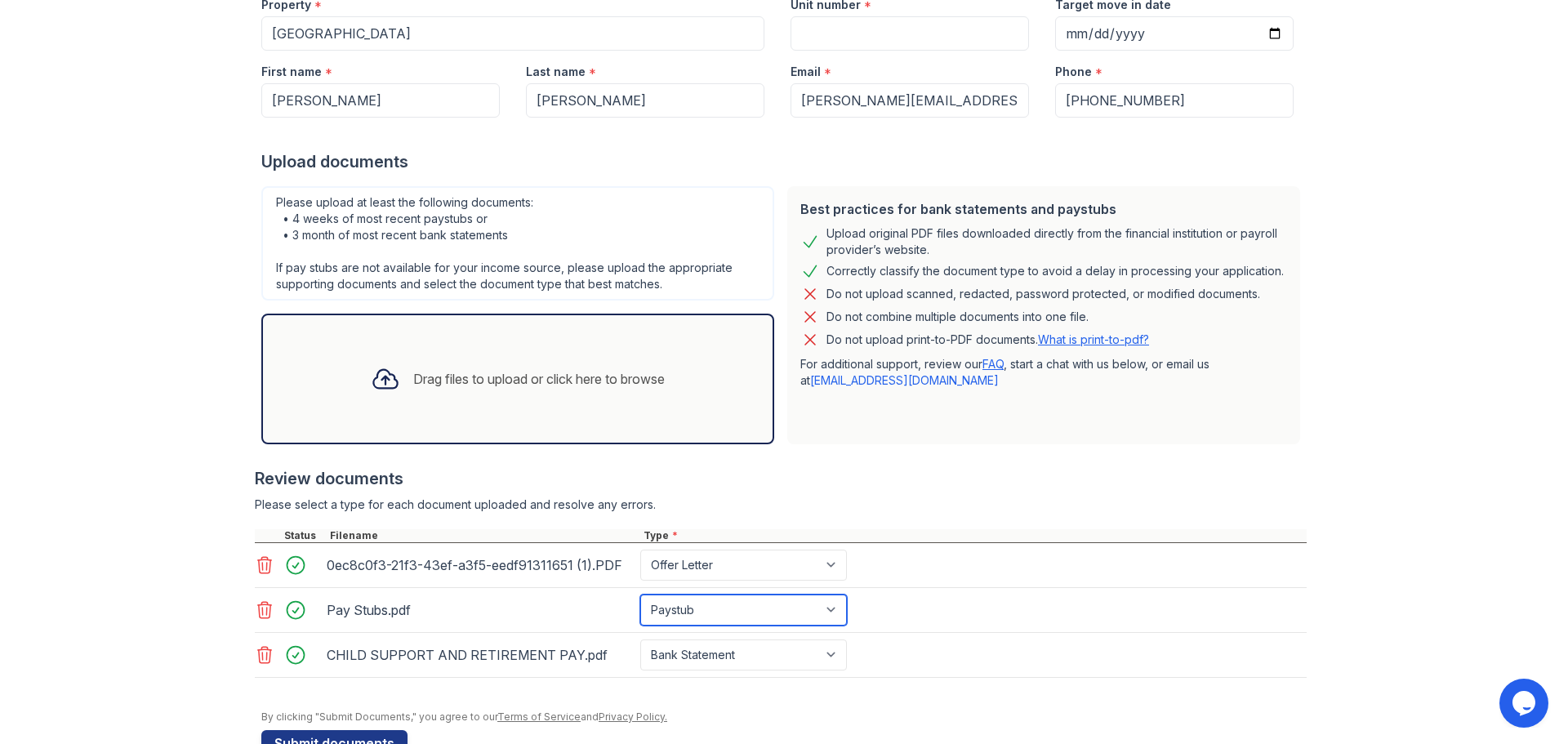
click at [829, 609] on select "Select type Paystub Bank Statement Offer Letter Tax Documents Benefit Award Let…" at bounding box center [743, 609] width 206 height 31
select select "tax_documents"
click at [641, 594] on select "Select type Paystub Bank Statement Offer Letter Tax Documents Benefit Award Let…" at bounding box center [743, 609] width 206 height 31
click at [1396, 579] on div "Upload Documents for Greentree Place Application information Property * Greentr…" at bounding box center [784, 302] width 1516 height 972
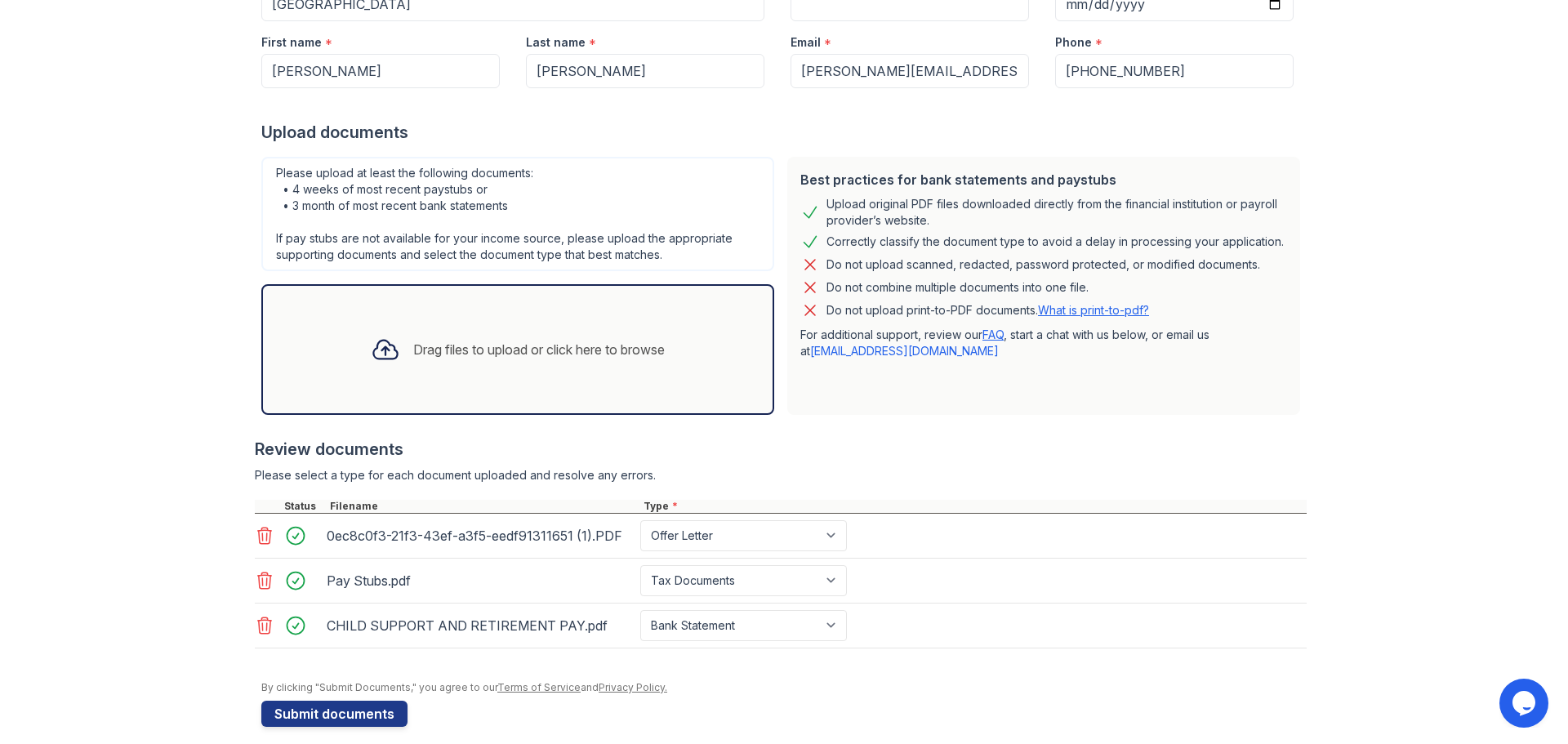
scroll to position [228, 0]
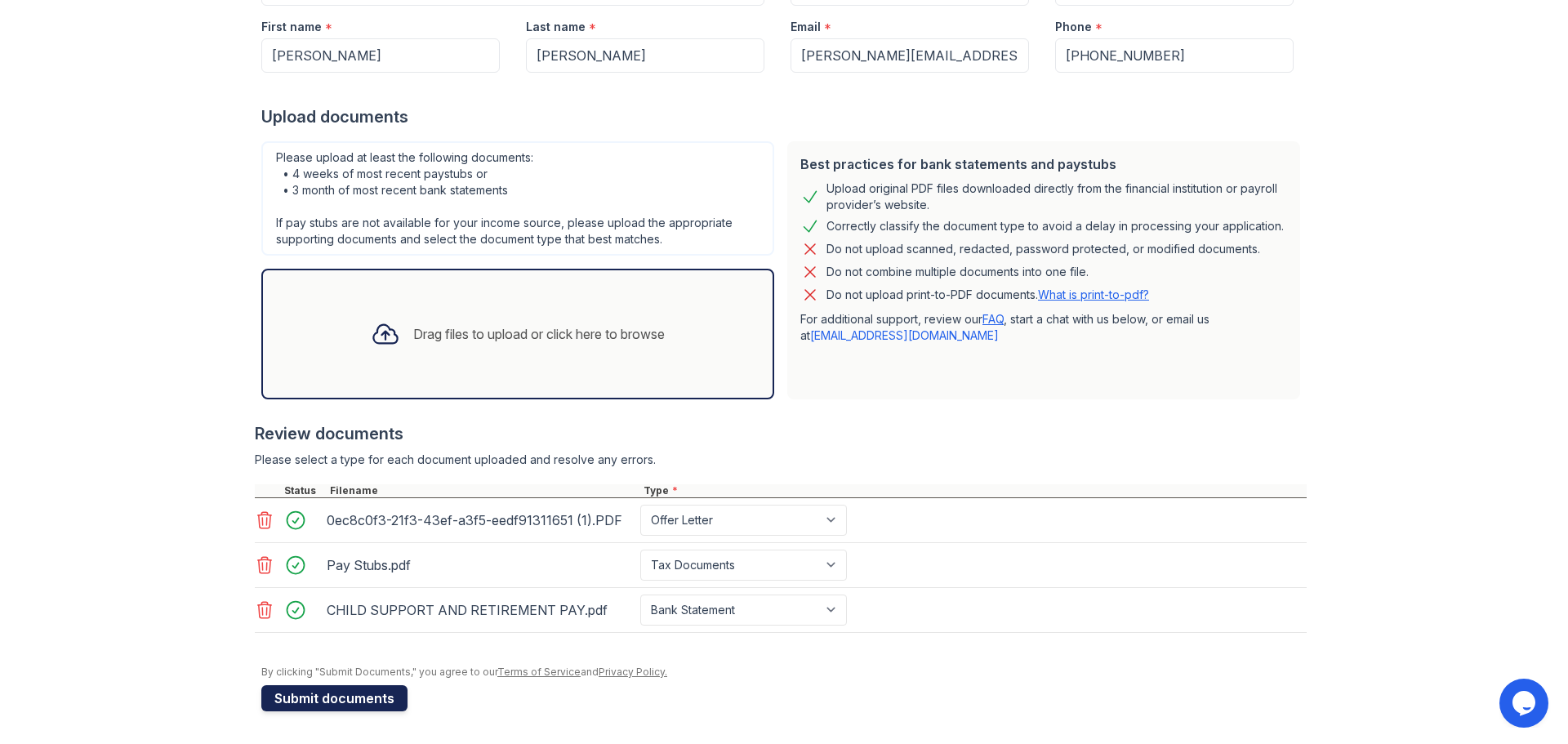
click at [368, 698] on button "Submit documents" at bounding box center [334, 698] width 146 height 26
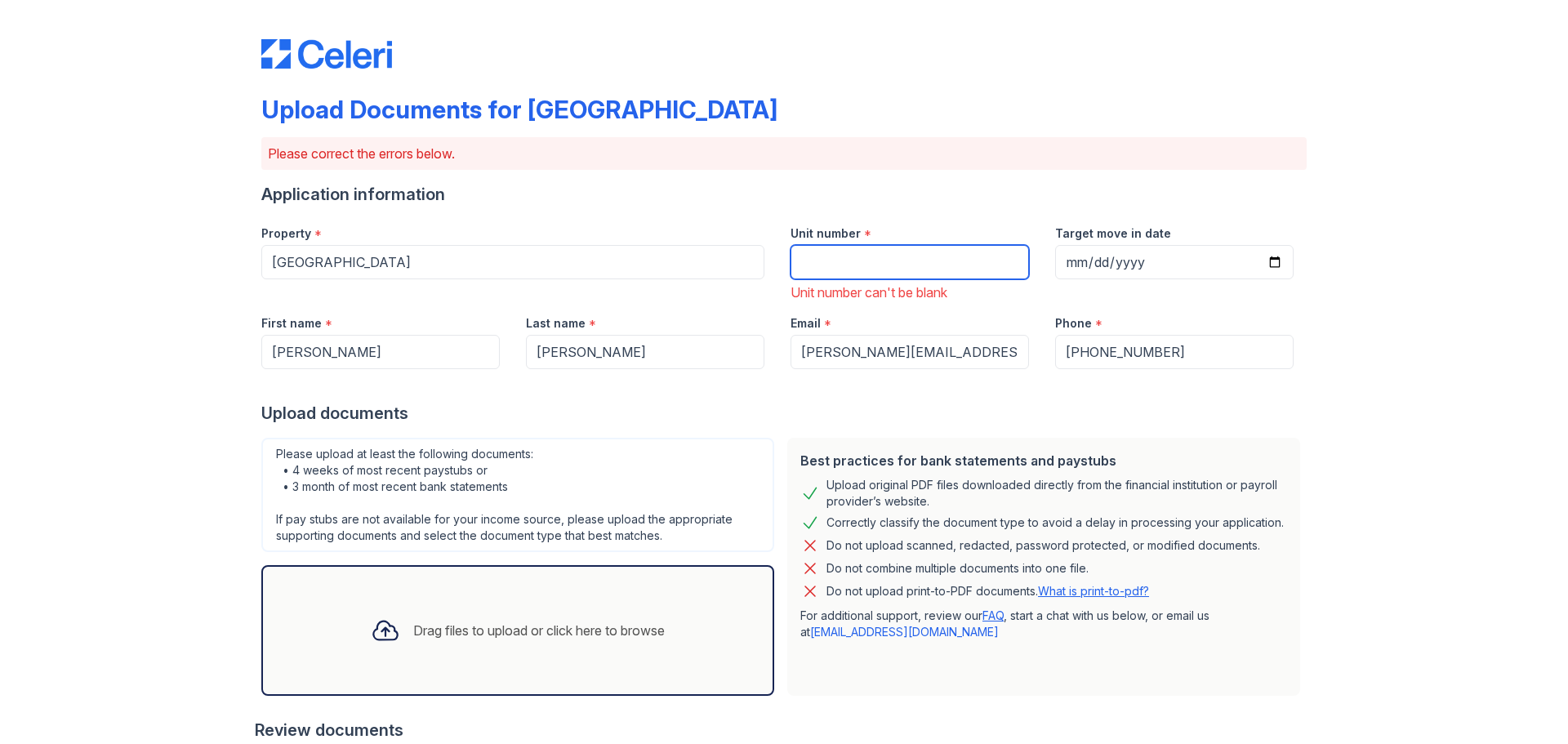
click at [864, 252] on input "Unit number" at bounding box center [910, 262] width 238 height 34
type input "1075"
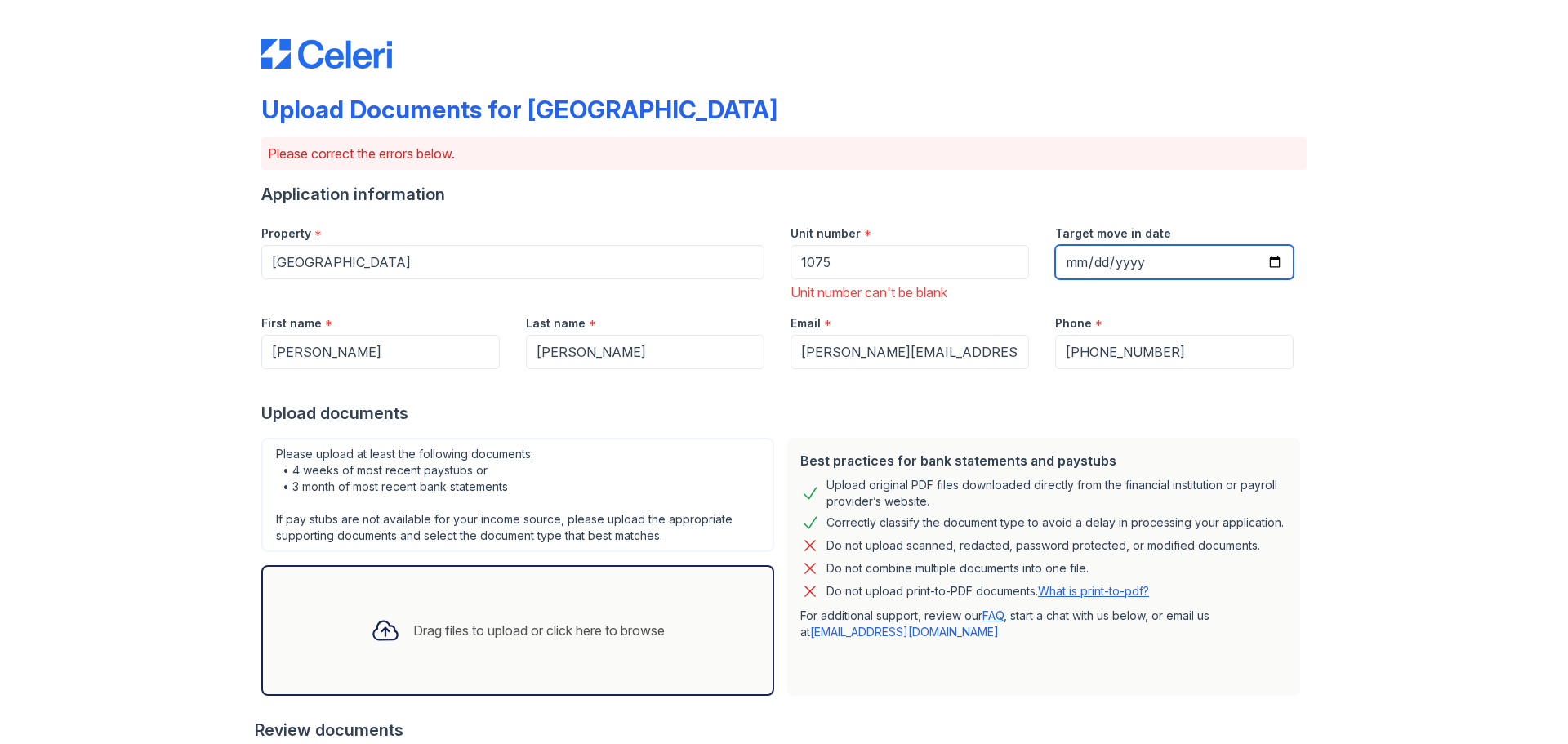
click at [1274, 258] on input "Target move in date" at bounding box center [1175, 262] width 238 height 34
type input "[DATE]"
click at [1405, 353] on div "Upload Documents for [GEOGRAPHIC_DATA] Please correct the errors below. Applica…" at bounding box center [784, 545] width 1516 height 1092
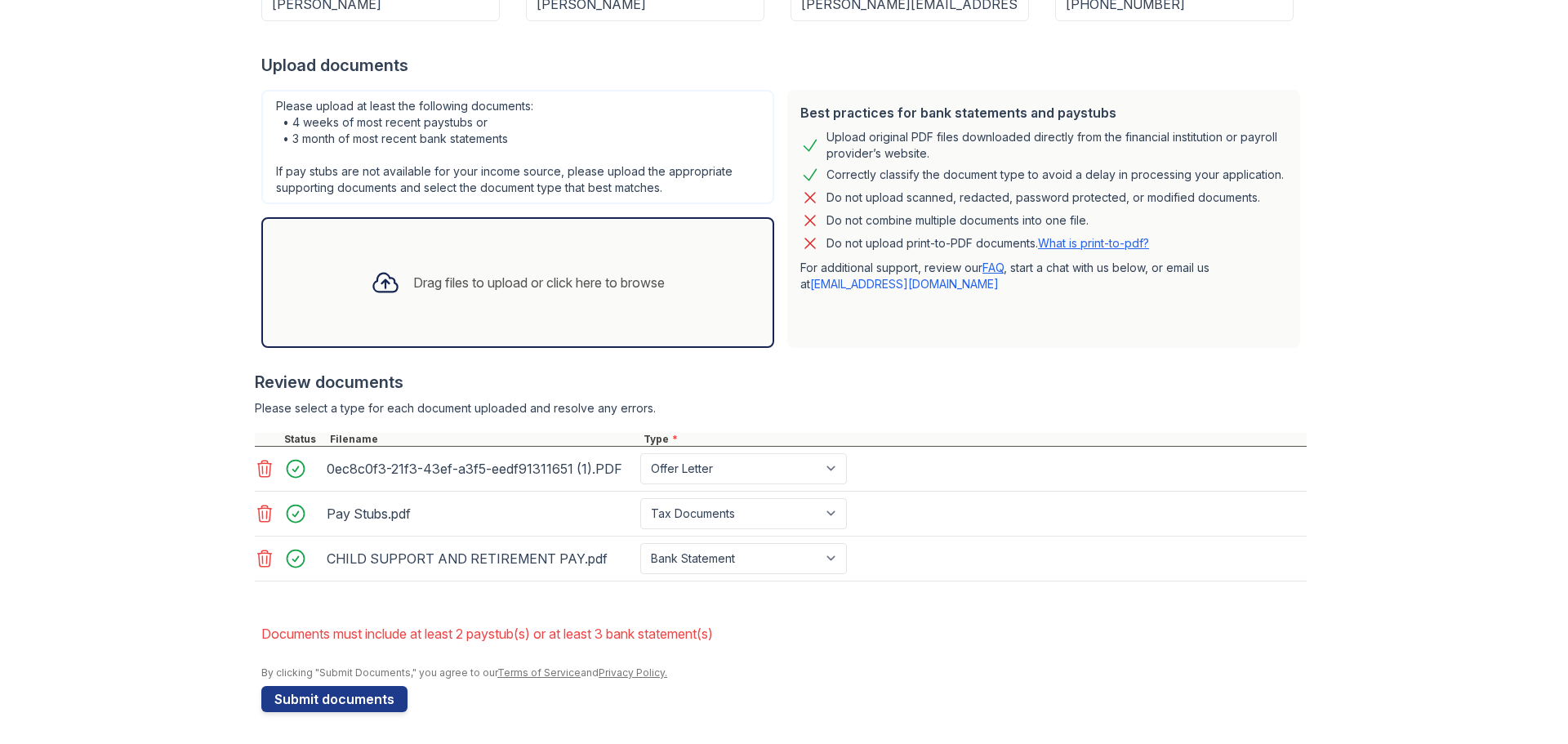
scroll to position [349, 0]
click at [358, 703] on button "Submit documents" at bounding box center [334, 698] width 146 height 26
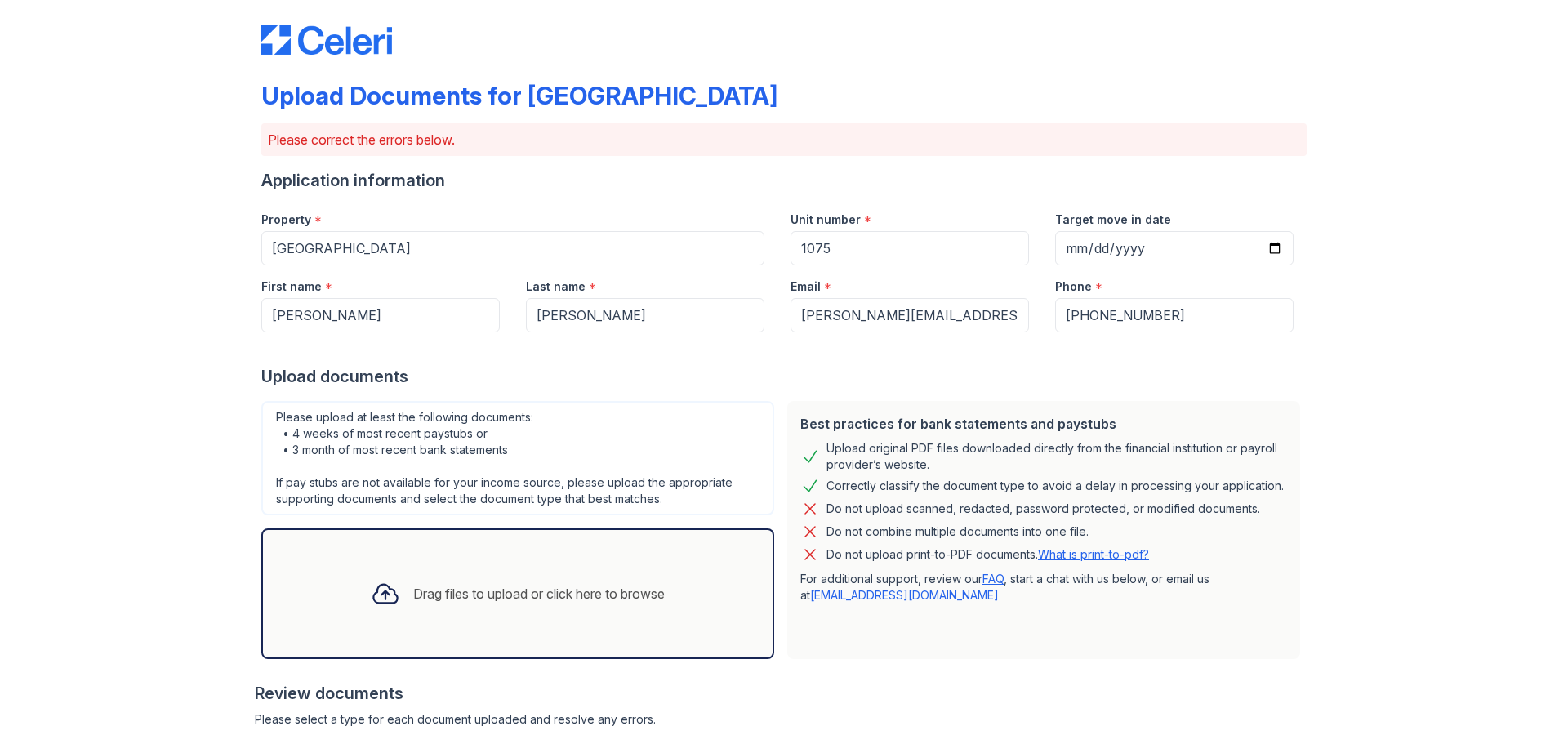
scroll to position [0, 0]
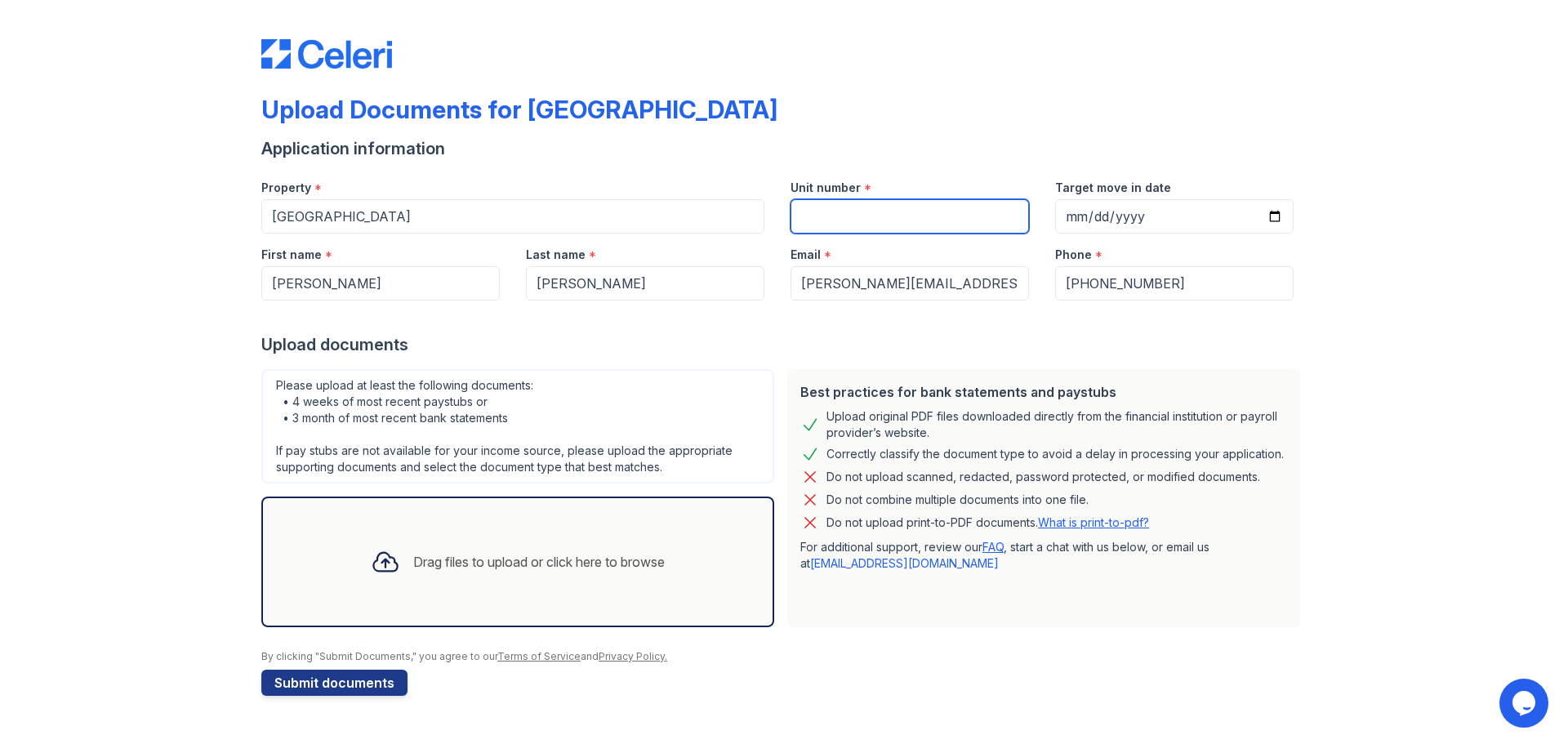
click at [837, 224] on input "Unit number" at bounding box center [910, 216] width 238 height 34
type input "1075"
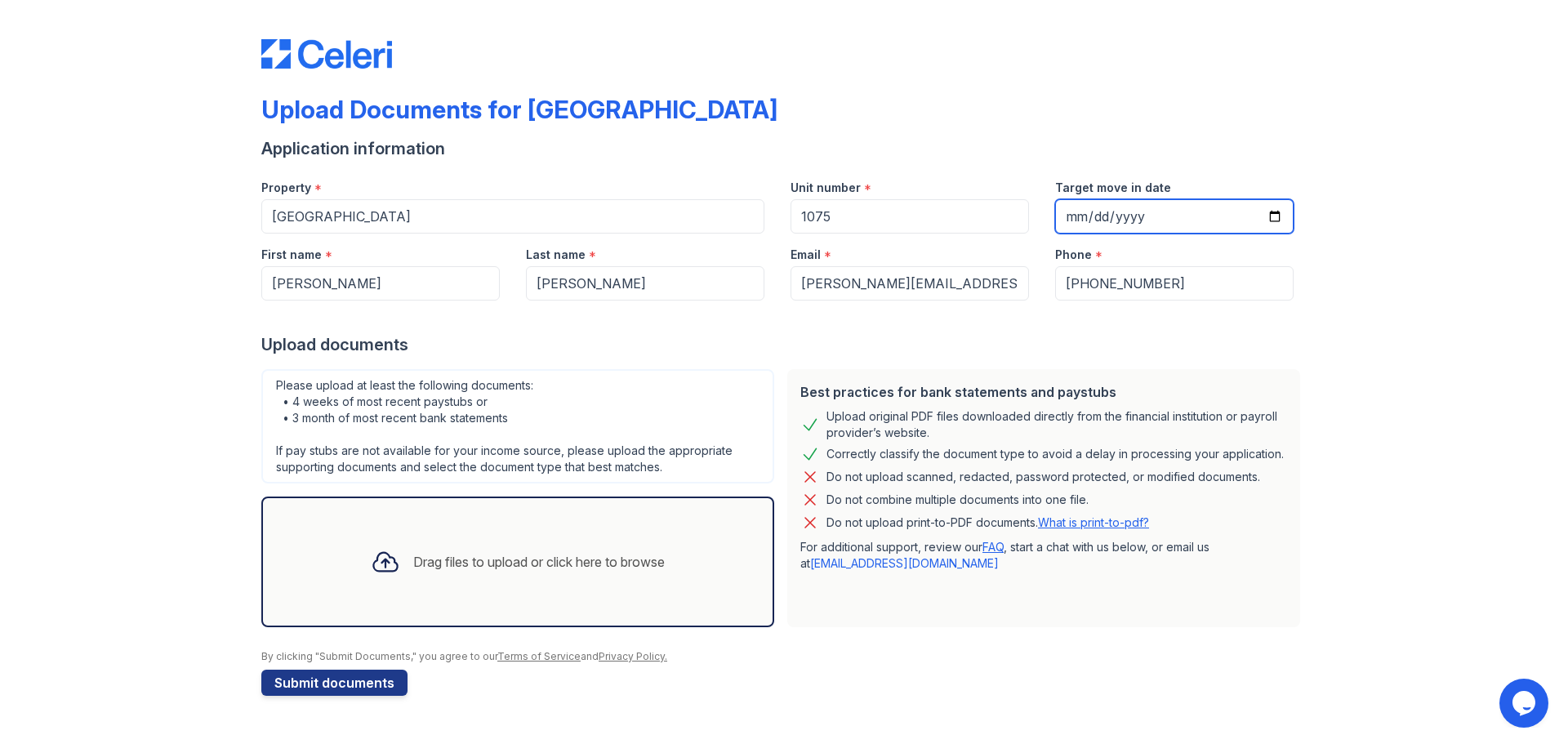
click at [1279, 205] on input "Target move in date" at bounding box center [1175, 216] width 238 height 34
click at [1278, 212] on input "Target move in date" at bounding box center [1175, 216] width 238 height 34
type input "[DATE]"
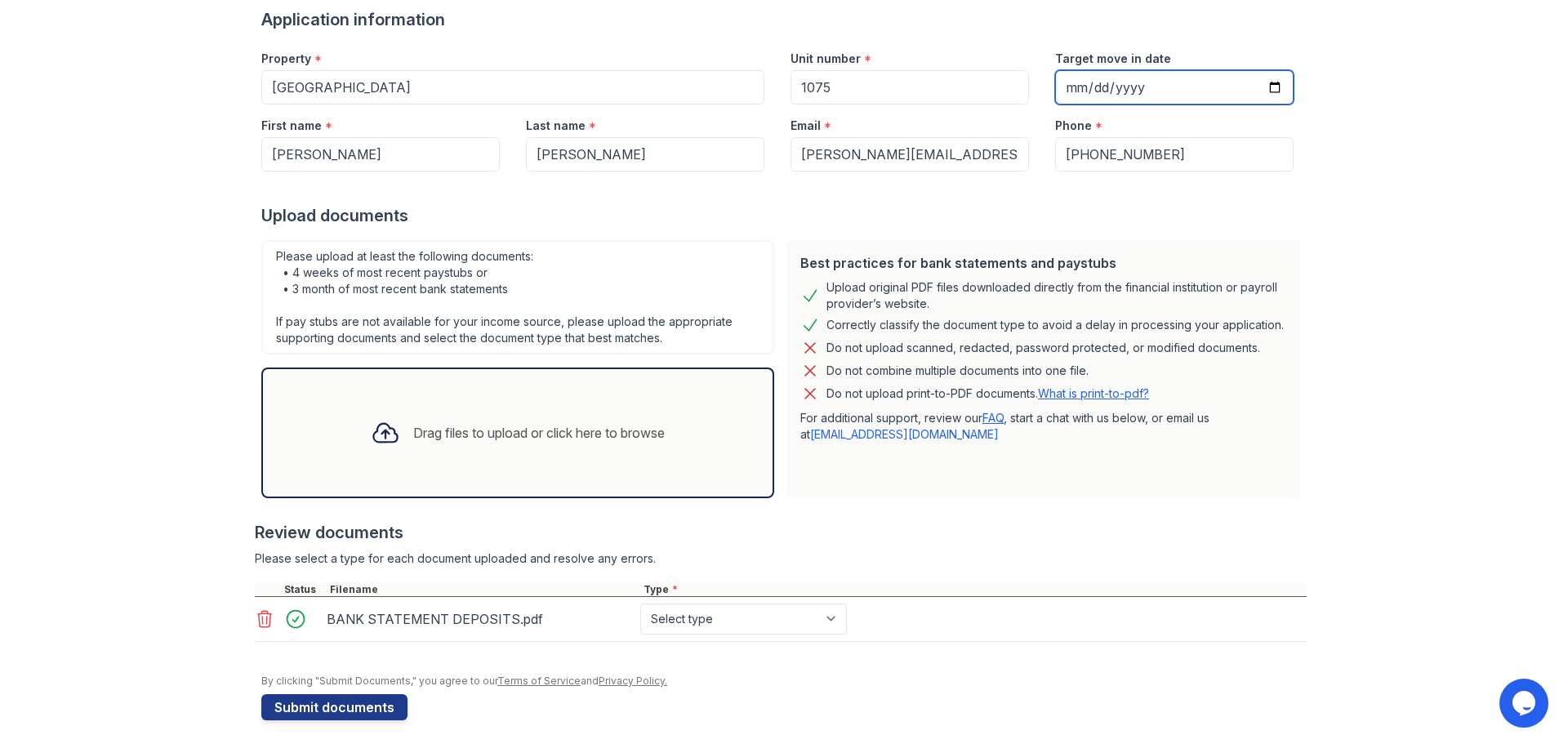
scroll to position [138, 0]
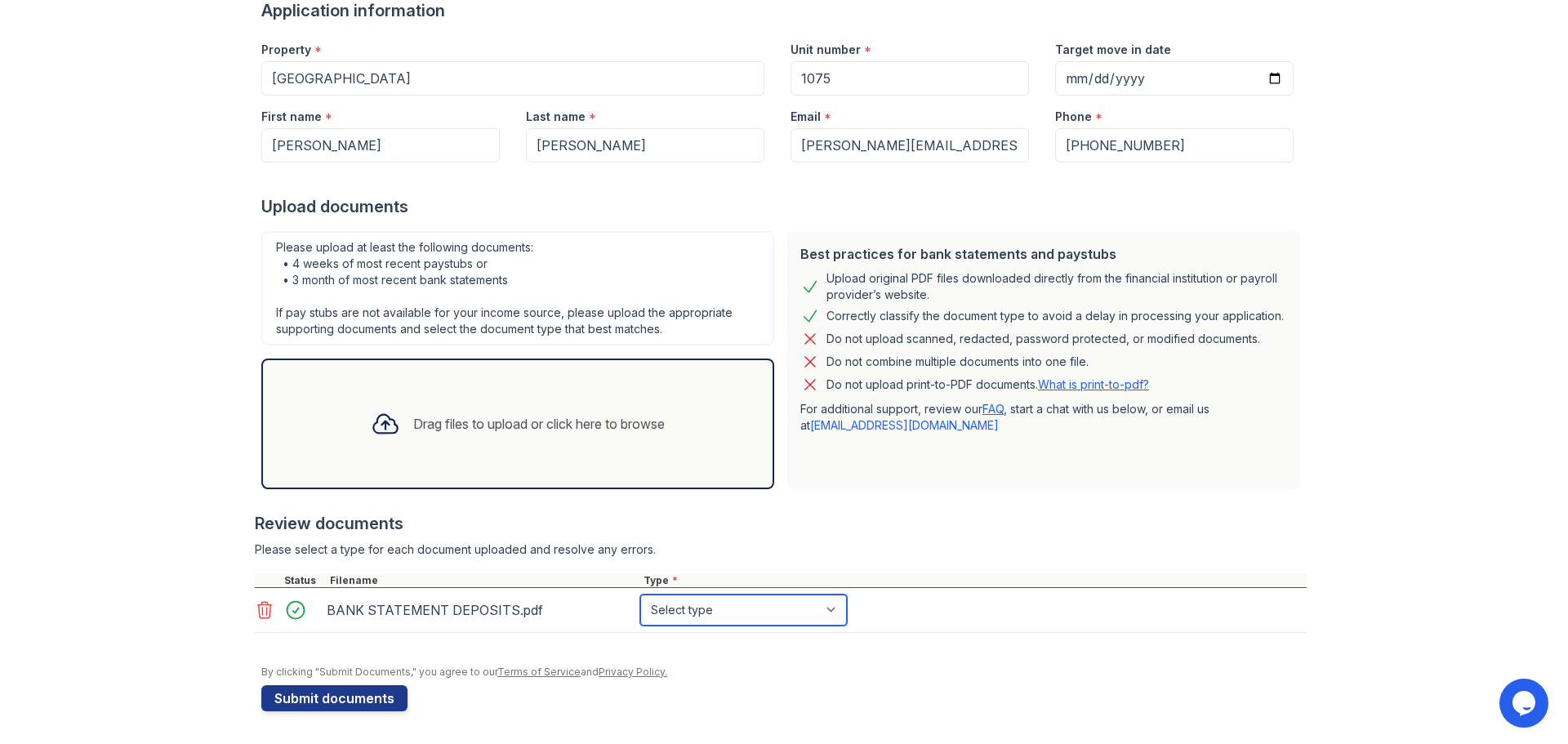
click at [832, 610] on select "Select type Paystub Bank Statement Offer Letter Tax Documents Benefit Award Let…" at bounding box center [743, 609] width 206 height 31
select select "bank_statement"
click at [641, 594] on select "Select type Paystub Bank Statement Offer Letter Tax Documents Benefit Award Let…" at bounding box center [743, 609] width 206 height 31
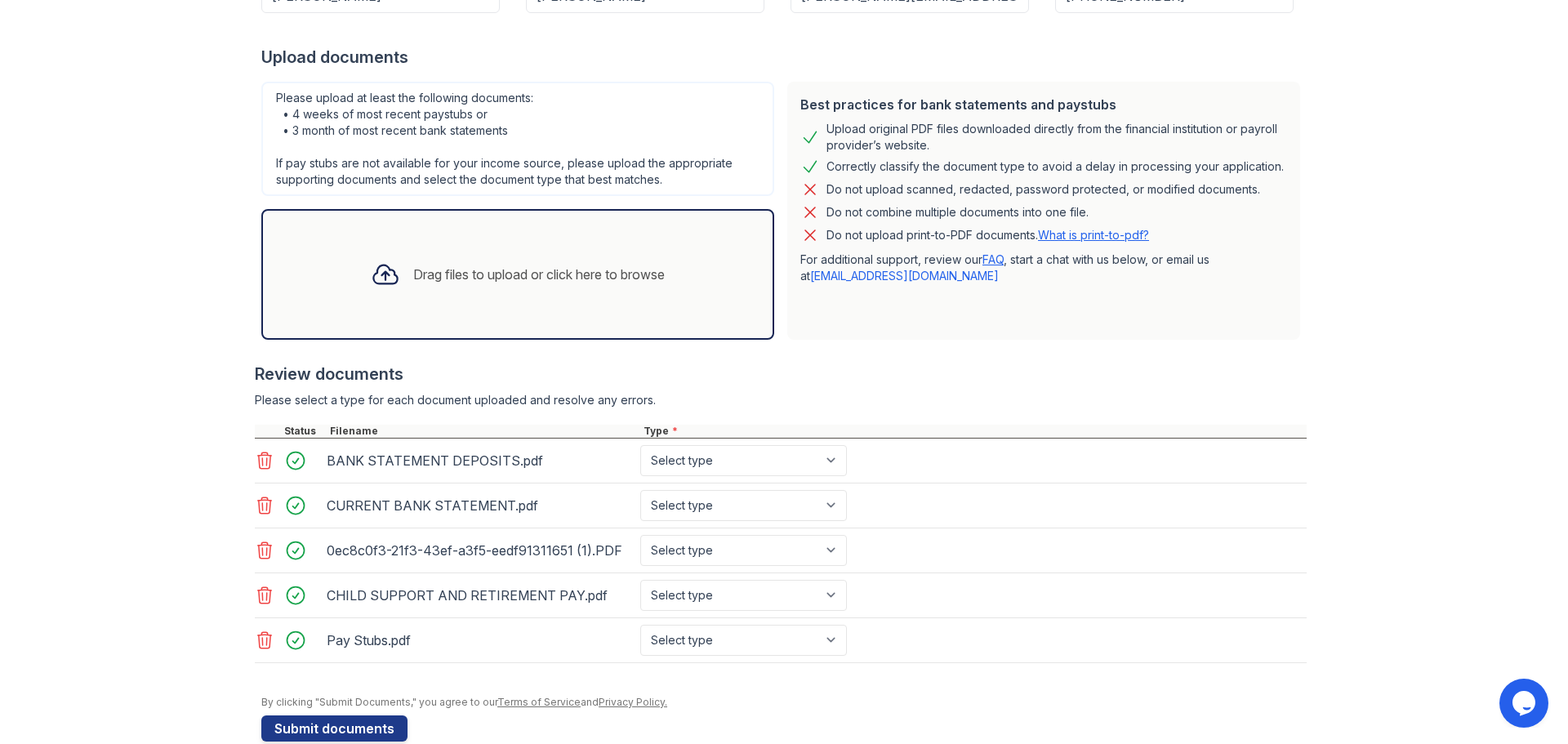
scroll to position [318, 0]
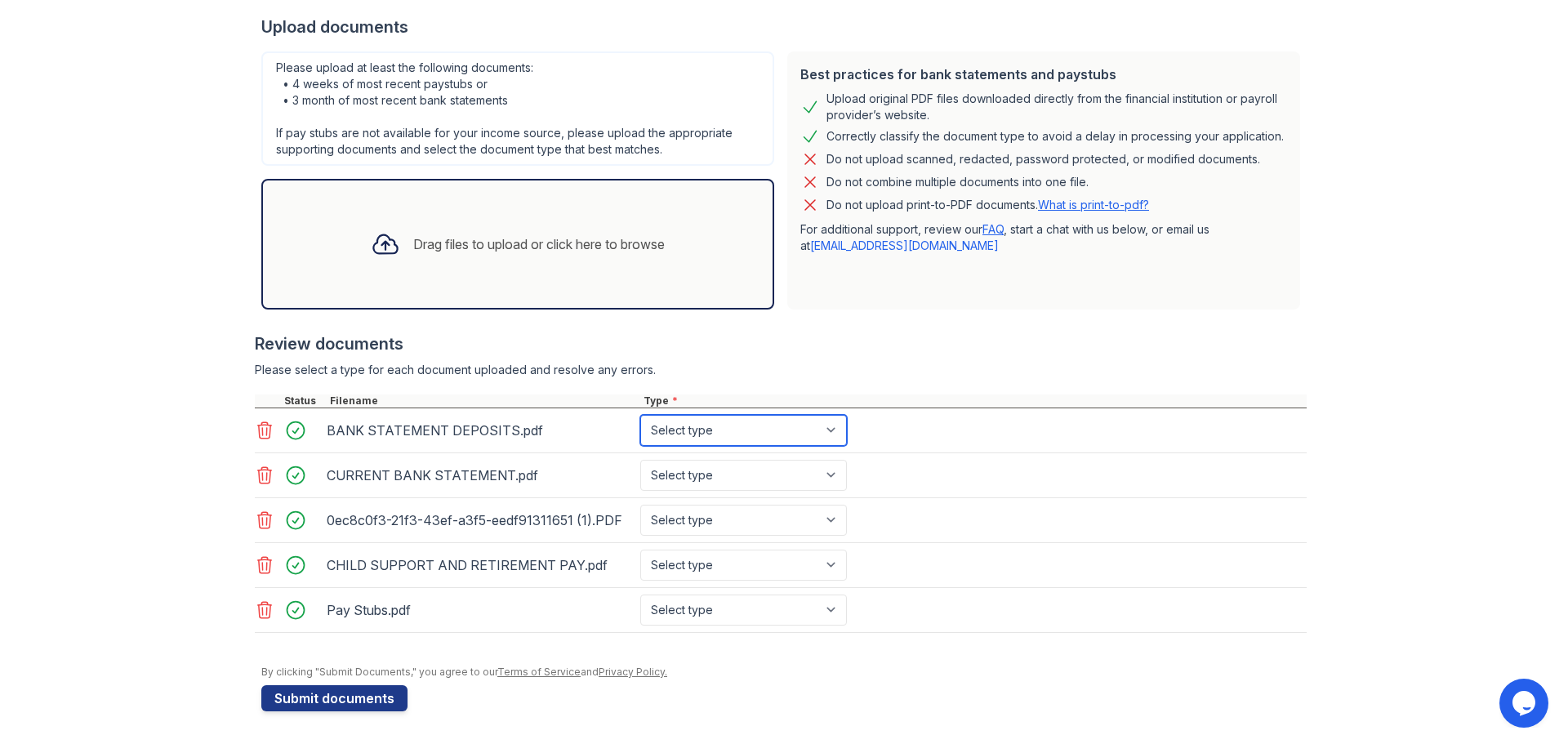
click at [825, 428] on select "Select type Paystub Bank Statement Offer Letter Tax Documents Benefit Award Let…" at bounding box center [743, 430] width 206 height 31
select select "bank_statement"
click at [641, 415] on select "Select type Paystub Bank Statement Offer Letter Tax Documents Benefit Award Let…" at bounding box center [743, 430] width 206 height 31
click at [832, 480] on select "Select type Paystub Bank Statement Offer Letter Tax Documents Benefit Award Let…" at bounding box center [743, 475] width 206 height 31
select select "bank_statement"
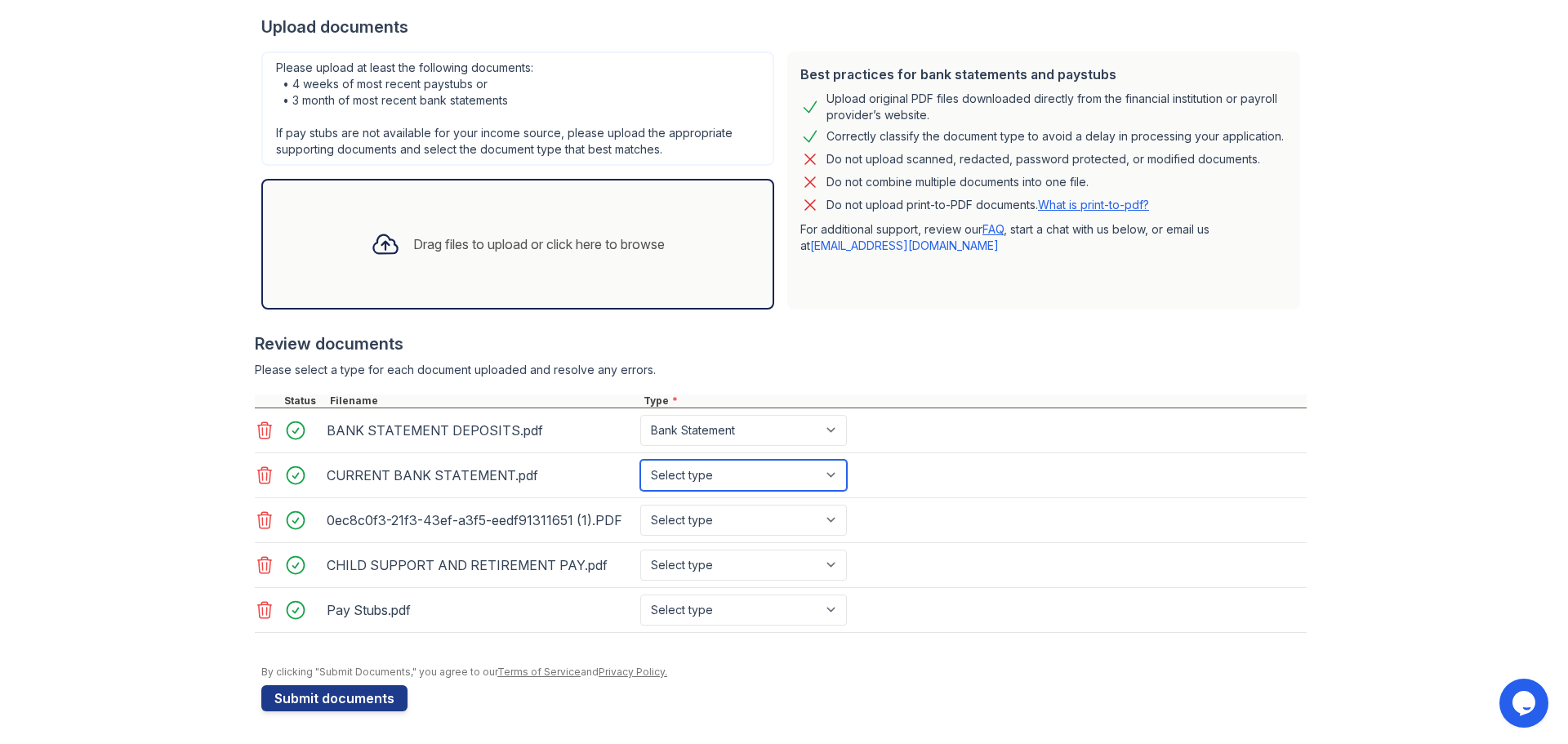
click at [641, 459] on select "Select type Paystub Bank Statement Offer Letter Tax Documents Benefit Award Let…" at bounding box center [743, 475] width 206 height 31
click at [833, 520] on select "Select type Paystub Bank Statement Offer Letter Tax Documents Benefit Award Let…" at bounding box center [743, 520] width 206 height 31
select select "offer_letter"
click at [641, 505] on select "Select type Paystub Bank Statement Offer Letter Tax Documents Benefit Award Let…" at bounding box center [743, 520] width 206 height 31
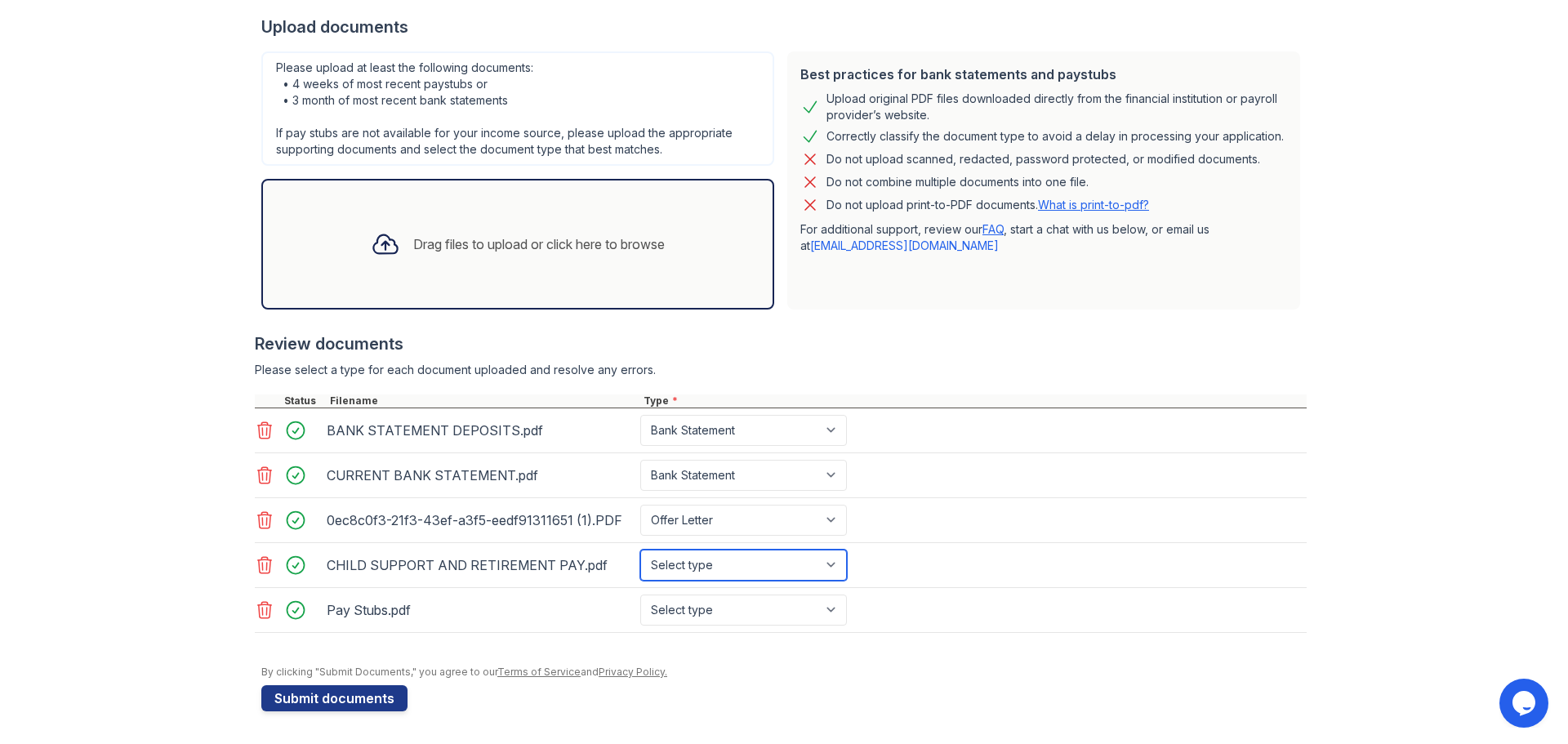
click at [837, 566] on select "Select type Paystub Bank Statement Offer Letter Tax Documents Benefit Award Let…" at bounding box center [743, 565] width 206 height 31
select select "bank_statement"
click at [641, 549] on select "Select type Paystub Bank Statement Offer Letter Tax Documents Benefit Award Let…" at bounding box center [743, 565] width 206 height 31
click at [832, 615] on select "Select type Paystub Bank Statement Offer Letter Tax Documents Benefit Award Let…" at bounding box center [743, 609] width 206 height 31
select select "tax_documents"
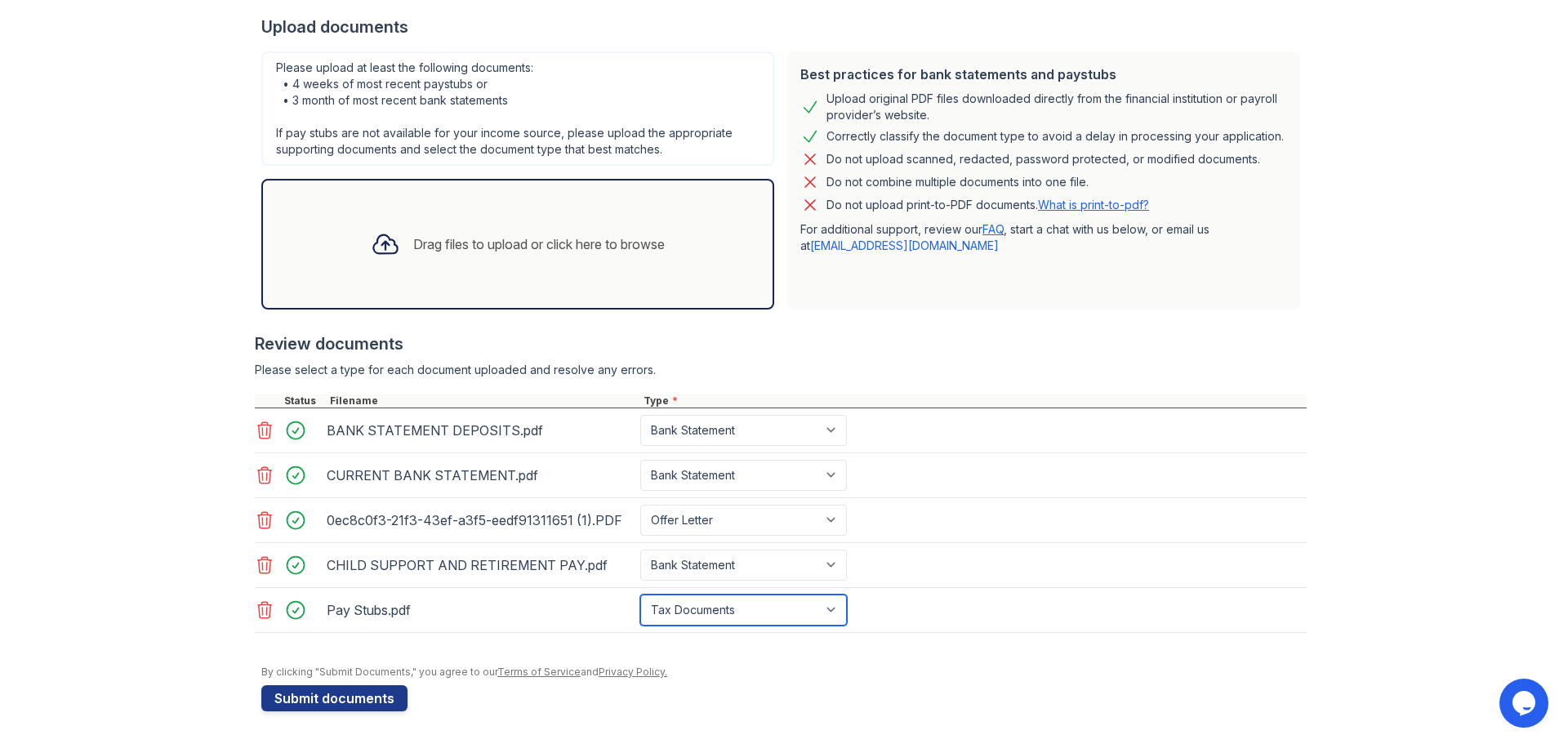
click at [641, 594] on select "Select type Paystub Bank Statement Offer Letter Tax Documents Benefit Award Let…" at bounding box center [743, 609] width 206 height 31
click at [1183, 598] on div "Pay Stubs.pdf Select type Paystub Bank Statement Offer Letter Tax Documents Ben…" at bounding box center [780, 610] width 1051 height 45
click at [326, 701] on button "Submit documents" at bounding box center [334, 698] width 146 height 26
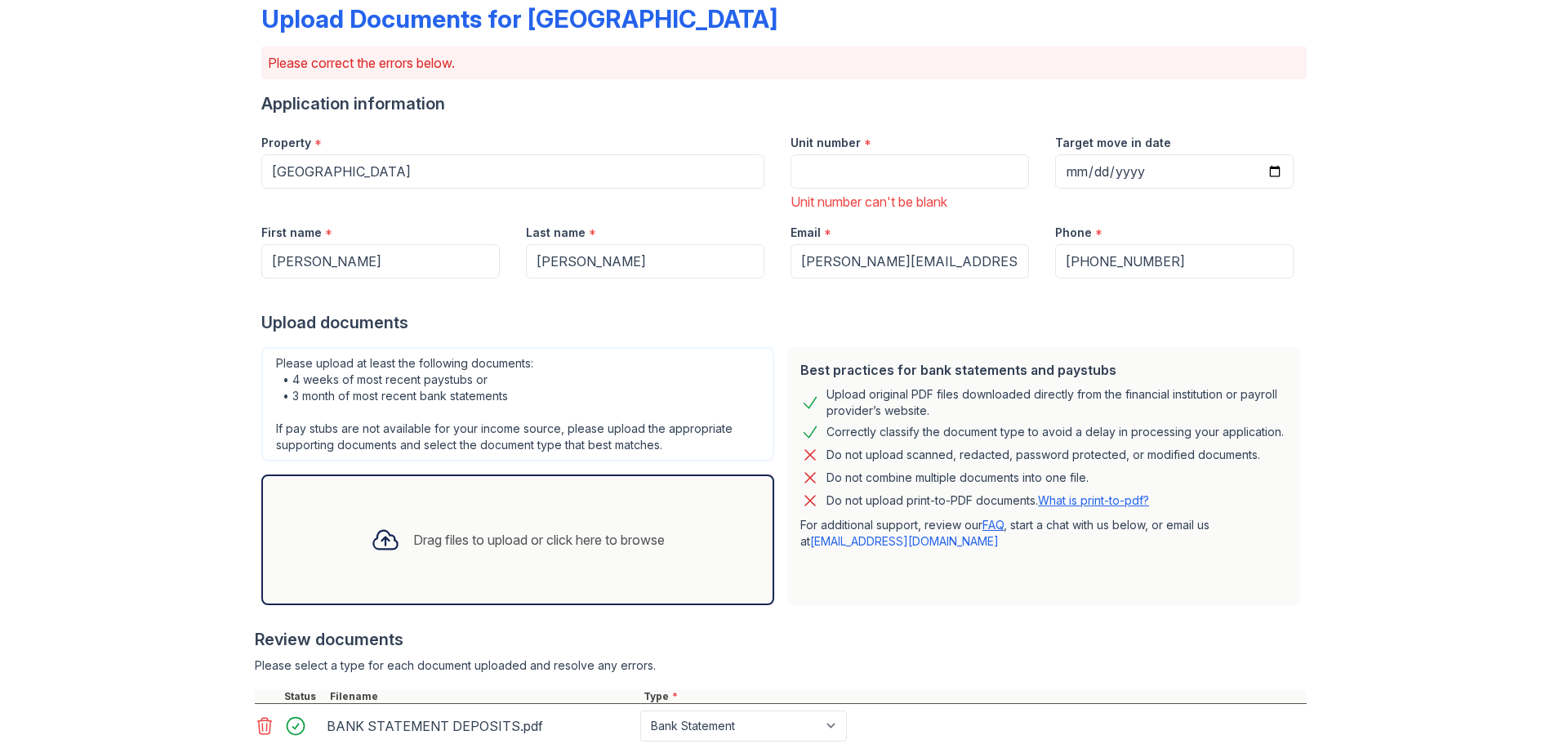
scroll to position [0, 0]
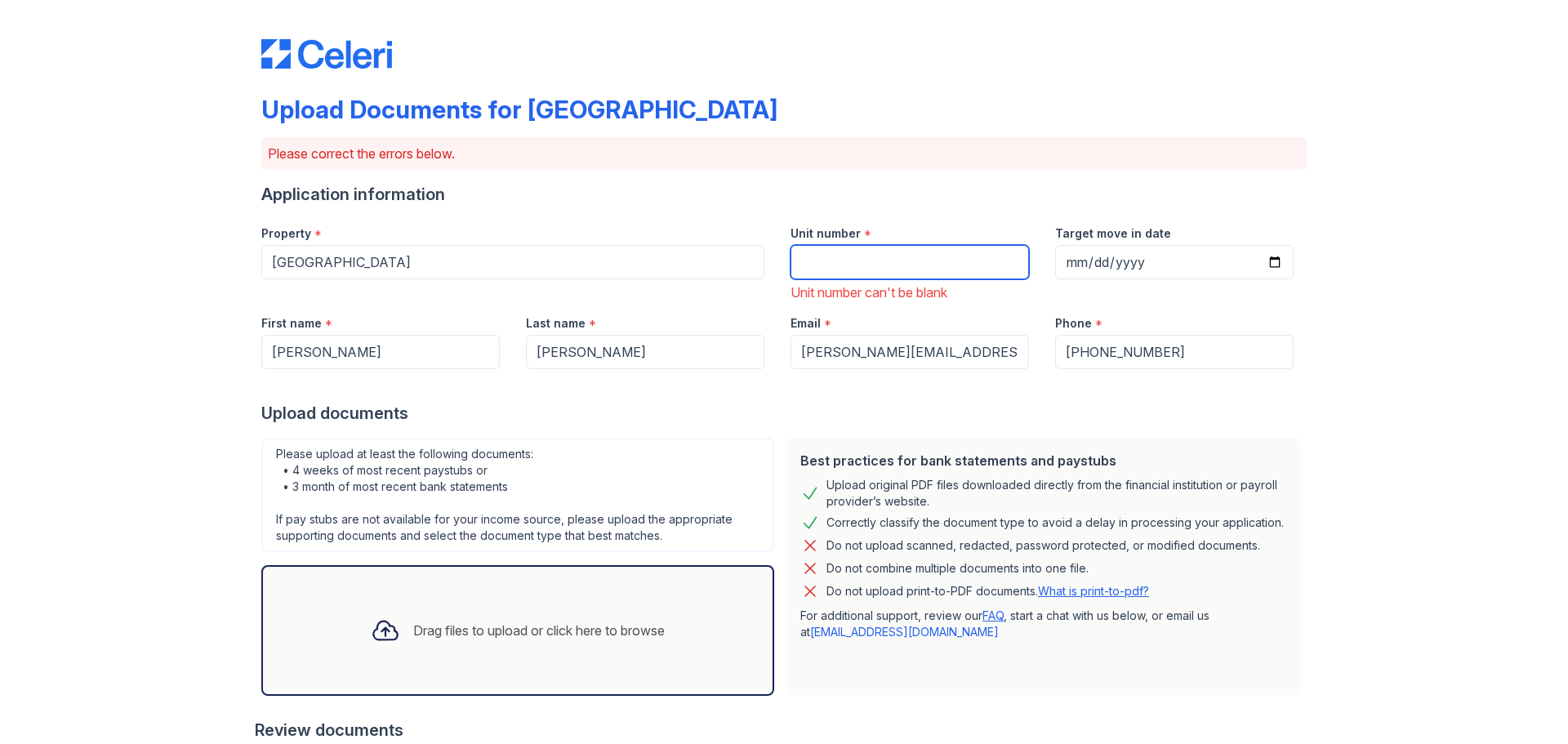
click at [795, 258] on input "Unit number" at bounding box center [910, 262] width 238 height 34
type input "1075"
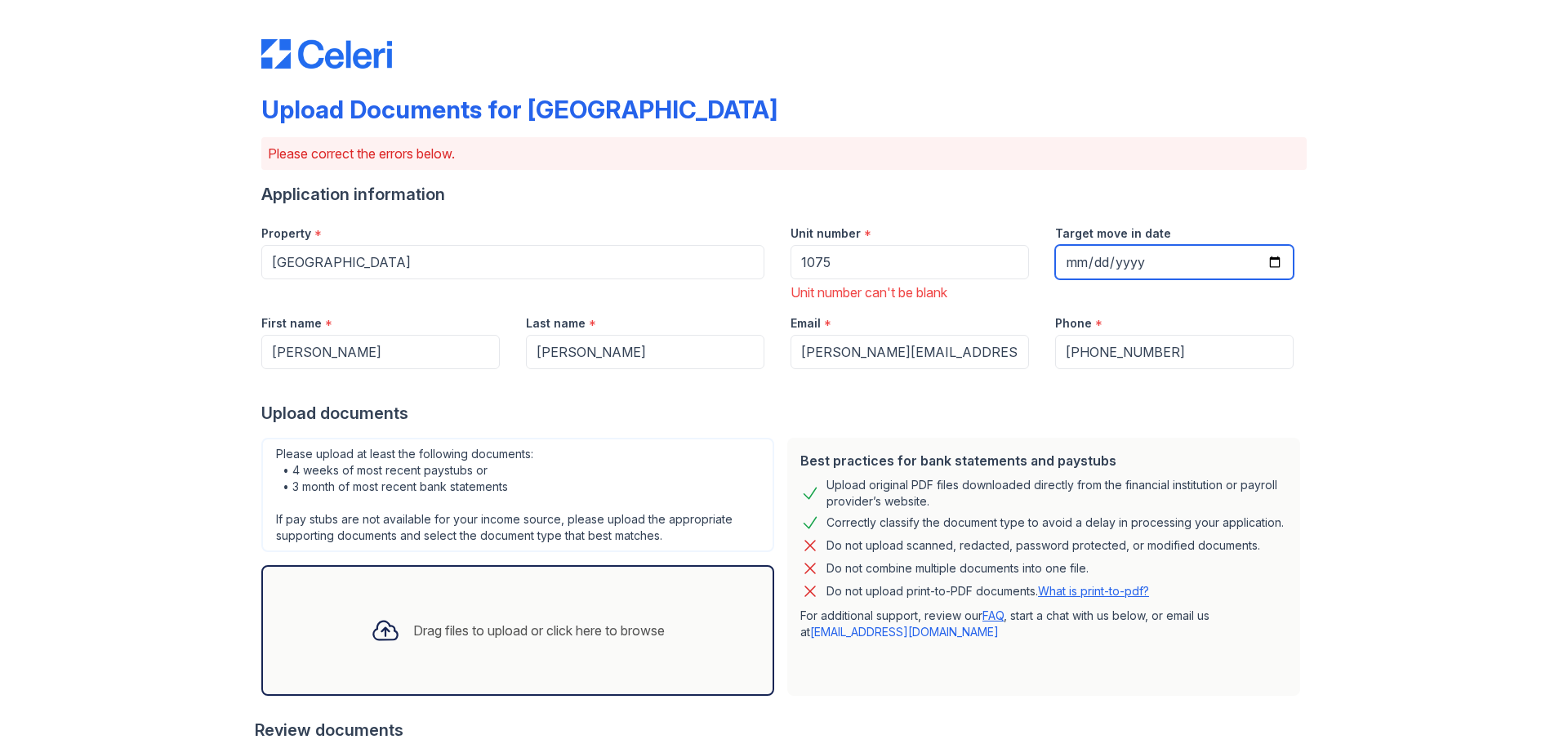
click at [1263, 266] on input "Target move in date" at bounding box center [1175, 262] width 238 height 34
type input "2025-09-06"
click at [1353, 371] on div "Upload Documents for Greentree Place Please correct the errors below. Applicati…" at bounding box center [784, 565] width 1516 height 1130
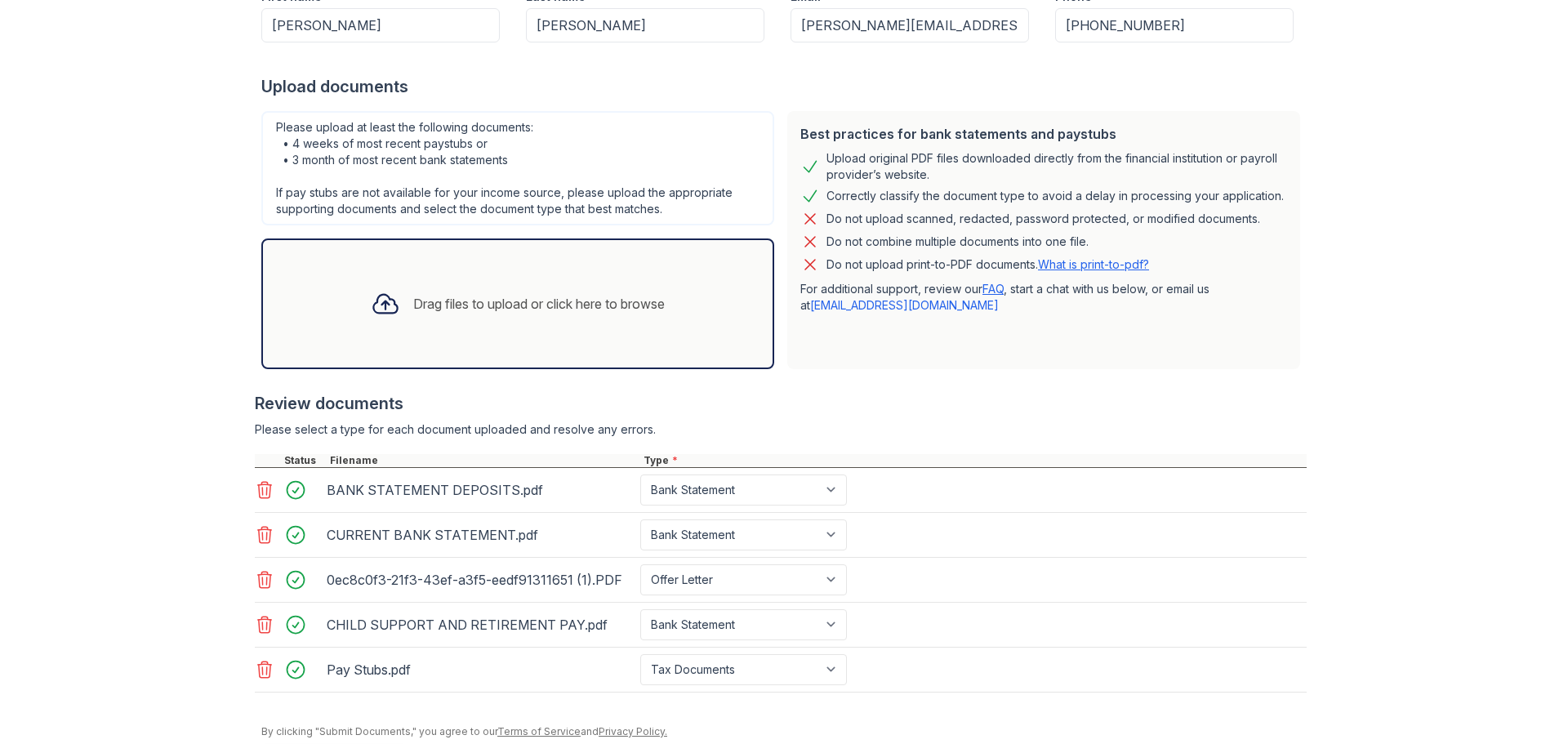
scroll to position [387, 0]
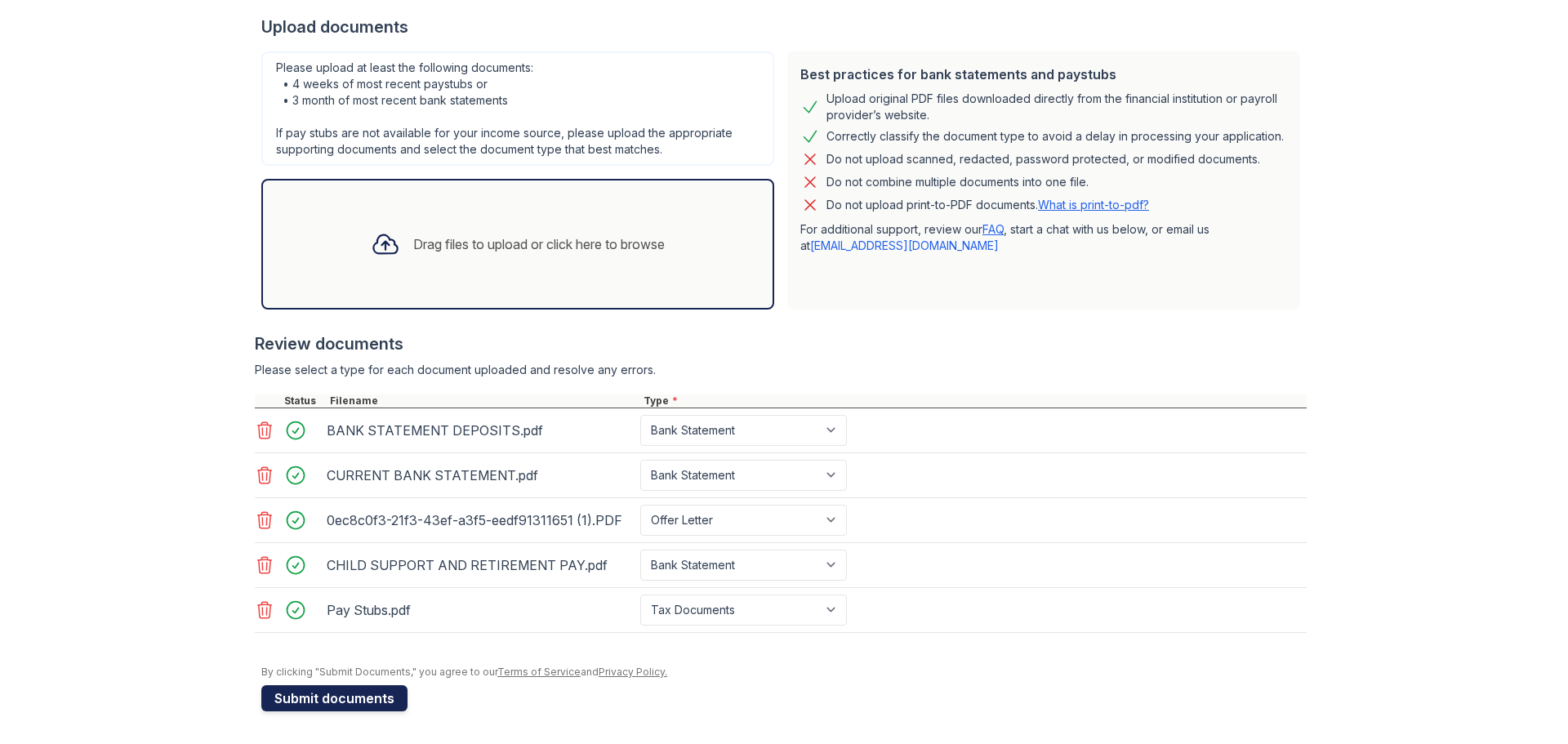
click at [327, 702] on button "Submit documents" at bounding box center [334, 698] width 146 height 26
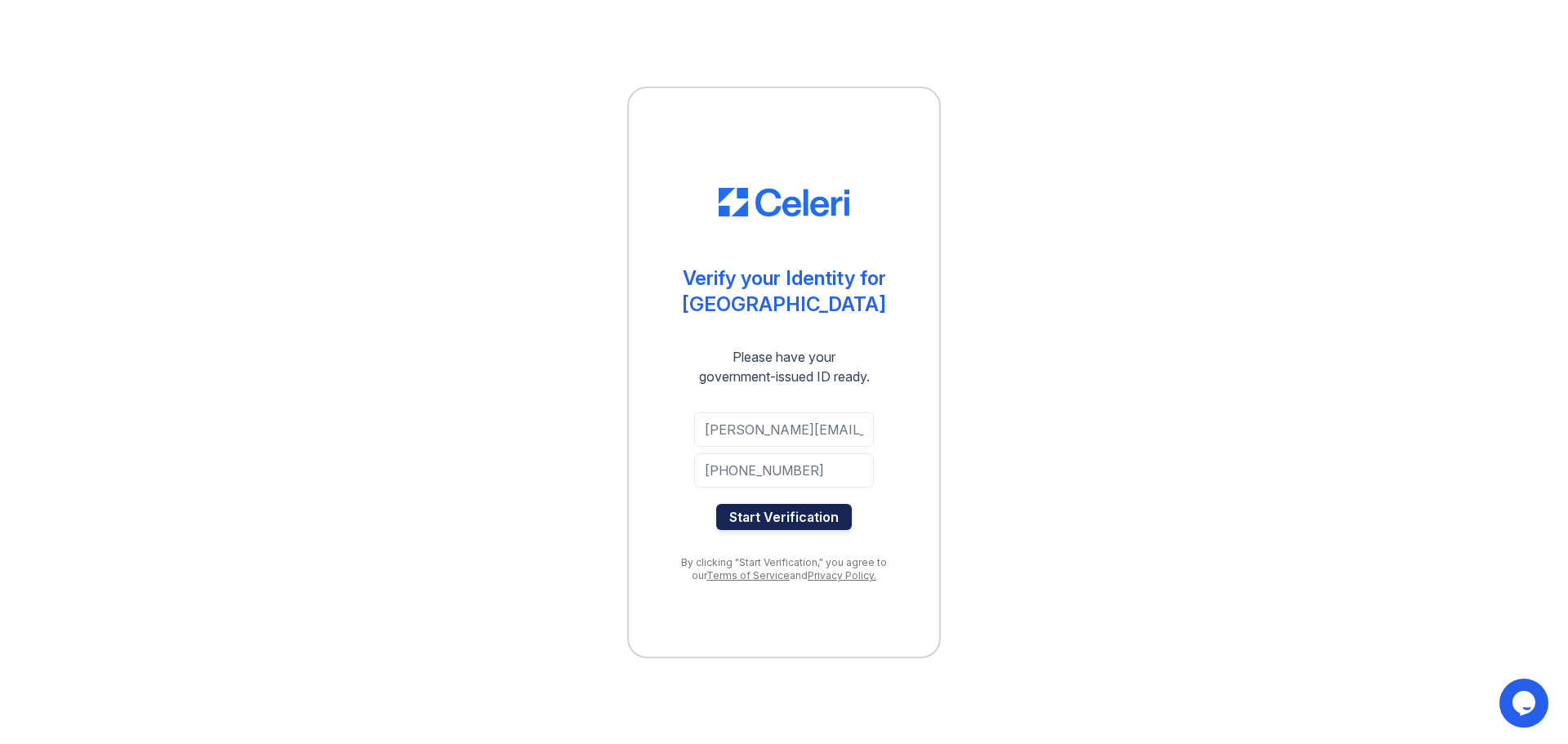
click at [811, 521] on button "Start Verification" at bounding box center [784, 516] width 136 height 26
